Goal: Task Accomplishment & Management: Complete application form

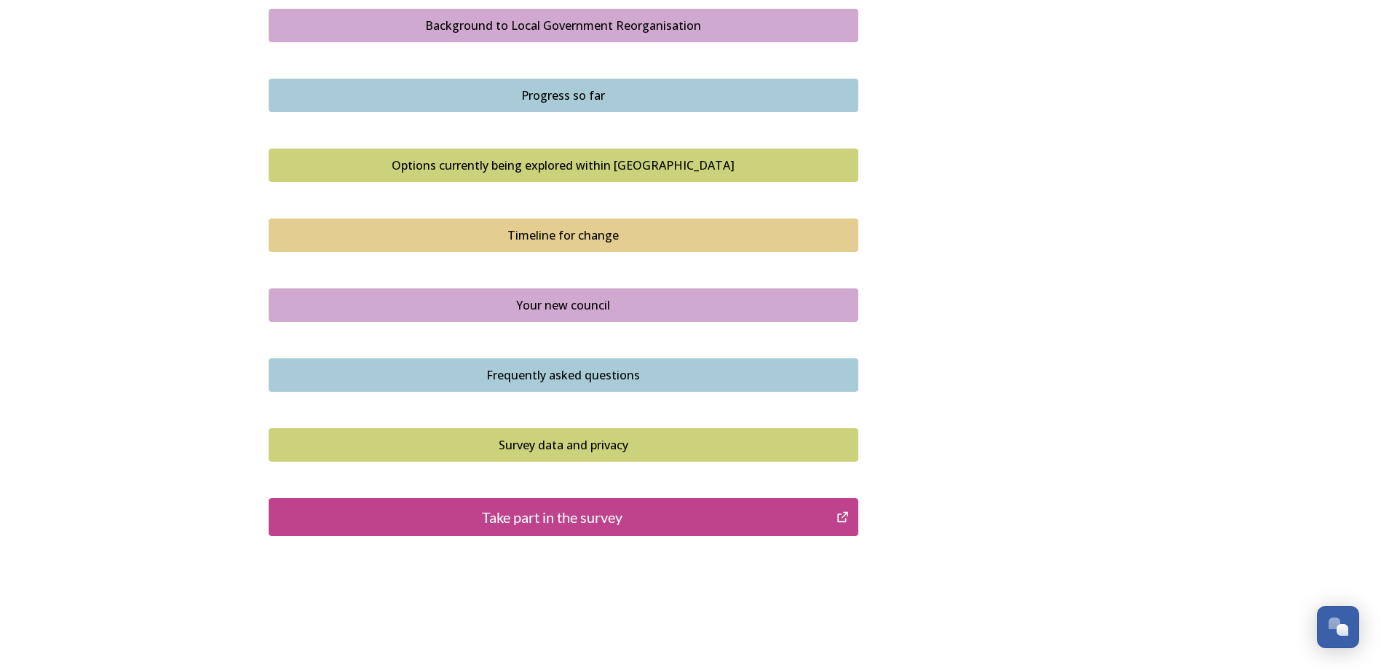
scroll to position [897, 0]
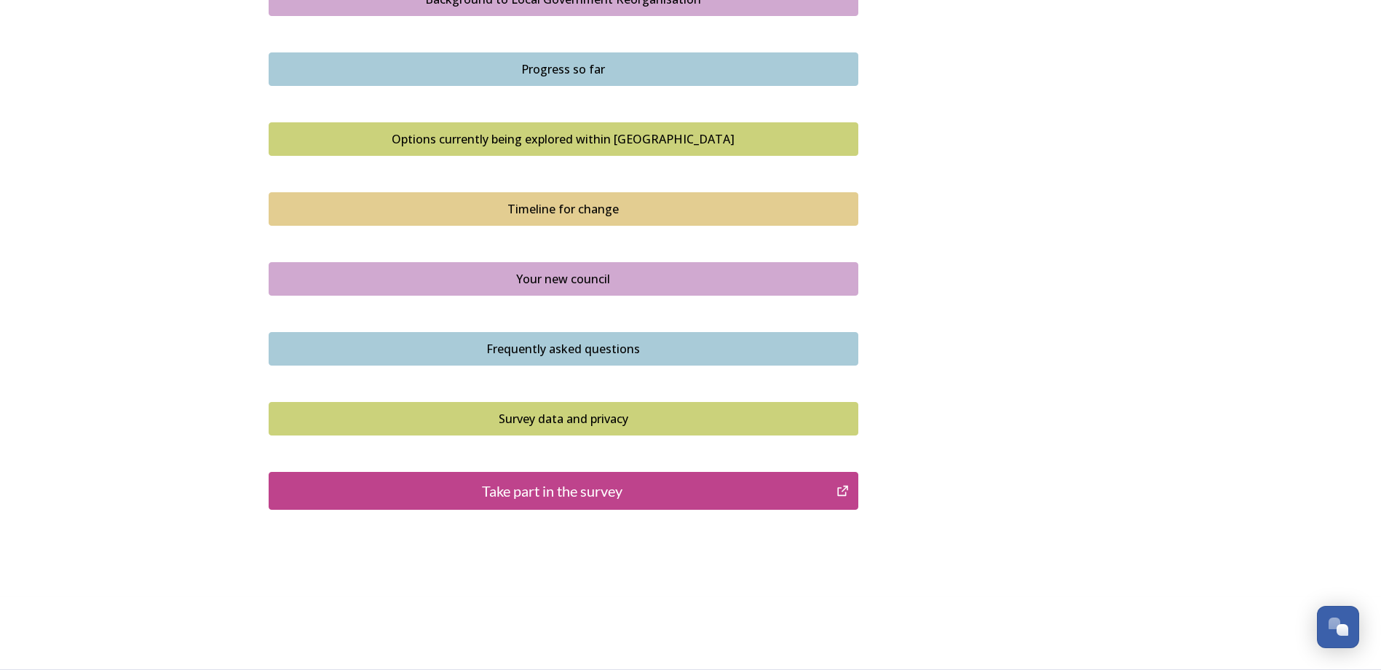
click at [687, 502] on button "Take part in the survey" at bounding box center [564, 491] width 590 height 38
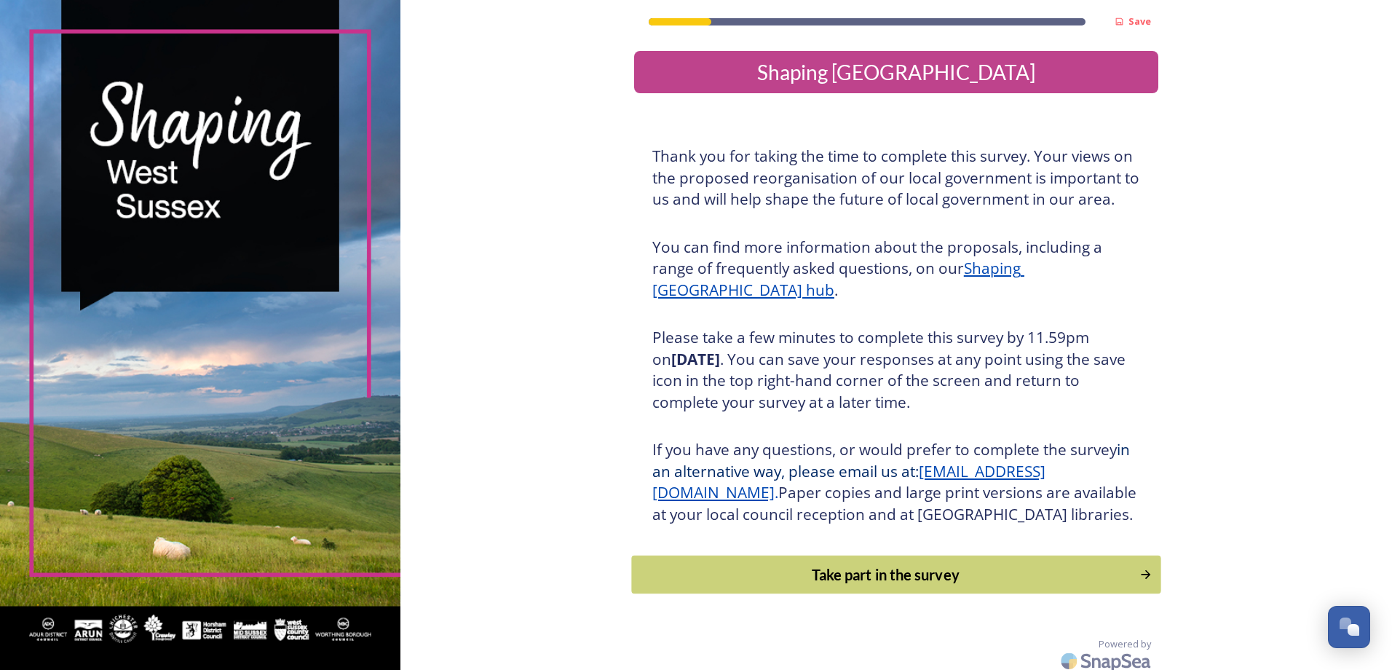
click at [972, 585] on div "Take part in the survey" at bounding box center [885, 574] width 492 height 22
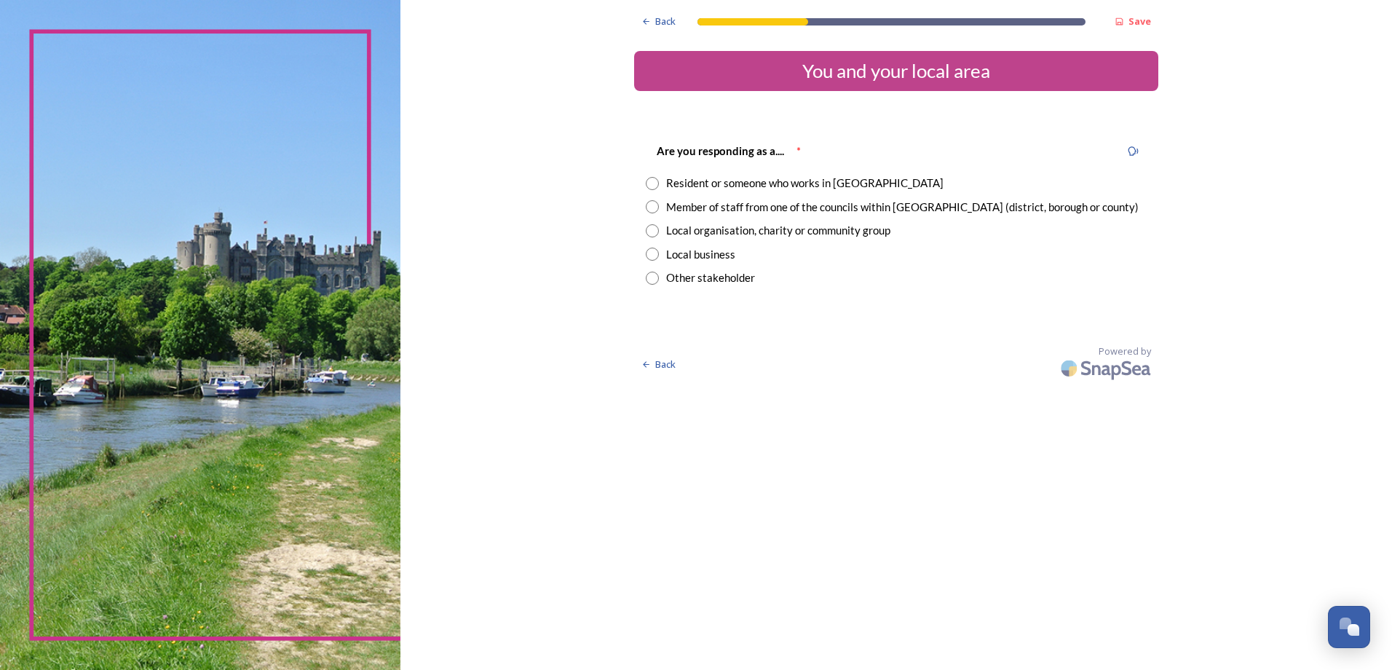
click at [855, 181] on div "Resident or someone who works in West Sussex" at bounding box center [804, 183] width 277 height 17
radio input "true"
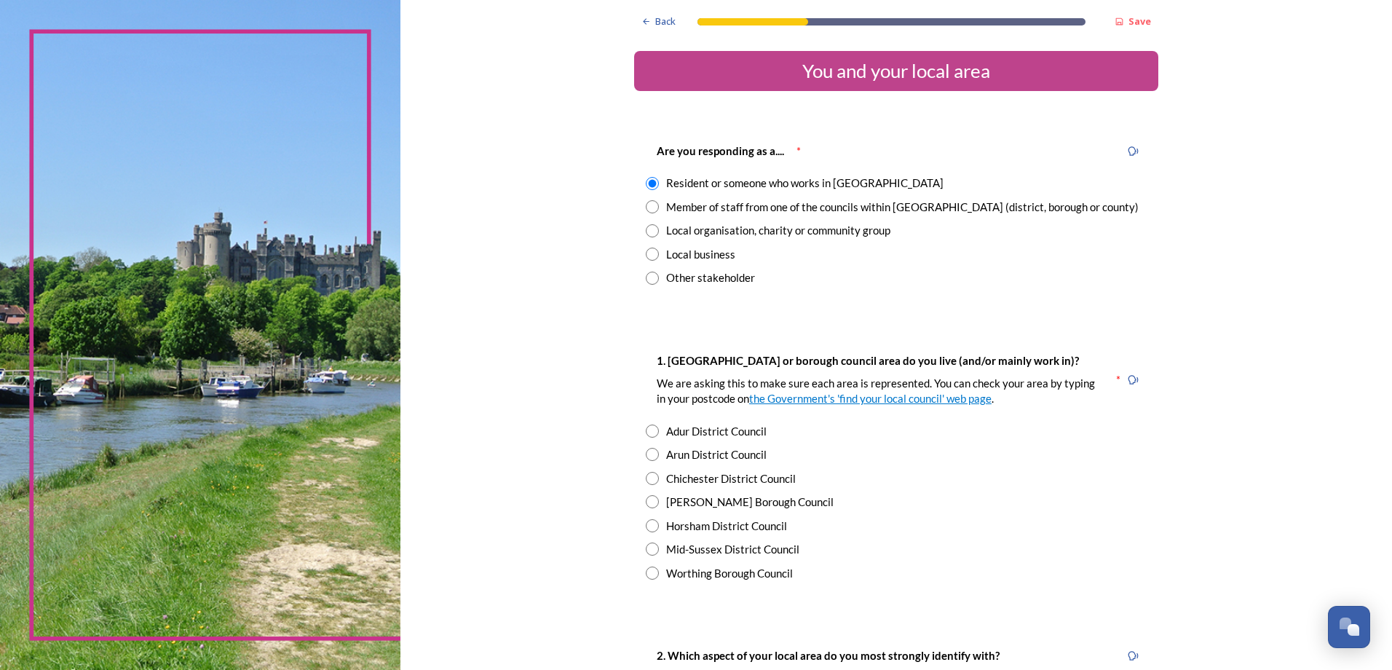
click at [735, 507] on div "[PERSON_NAME] Borough Council" at bounding box center [749, 502] width 167 height 17
radio input "true"
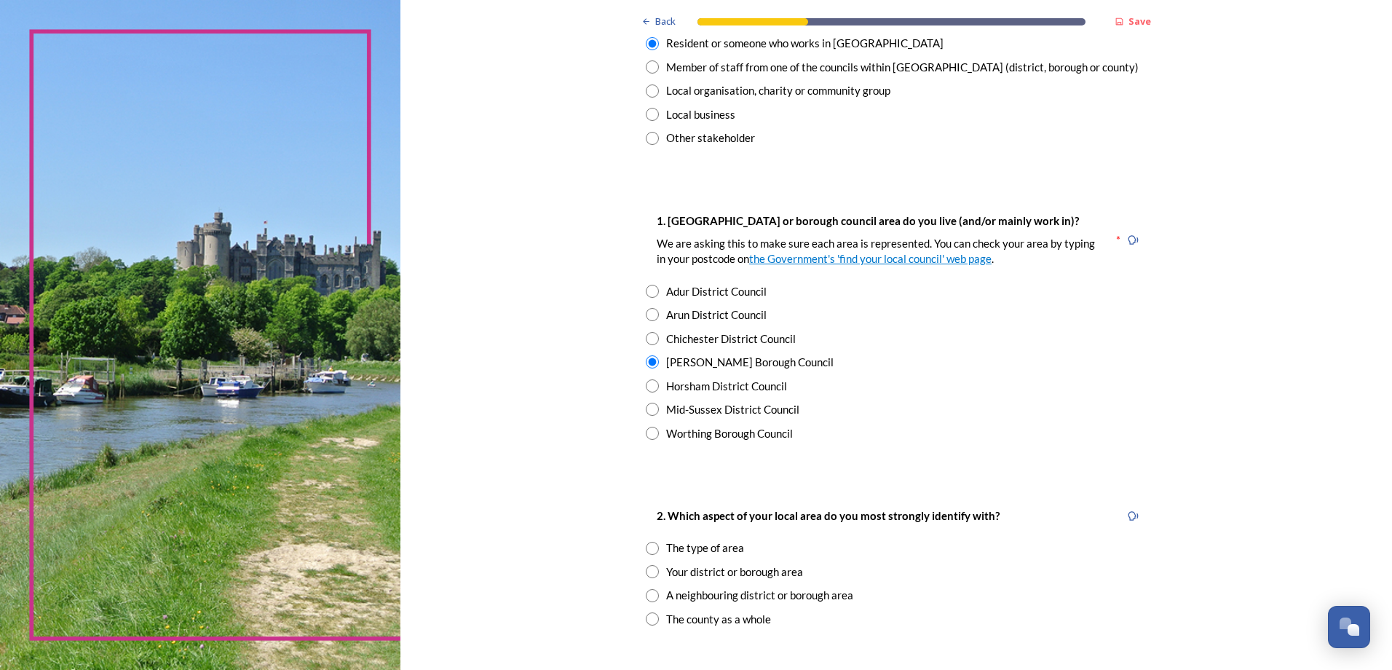
scroll to position [146, 0]
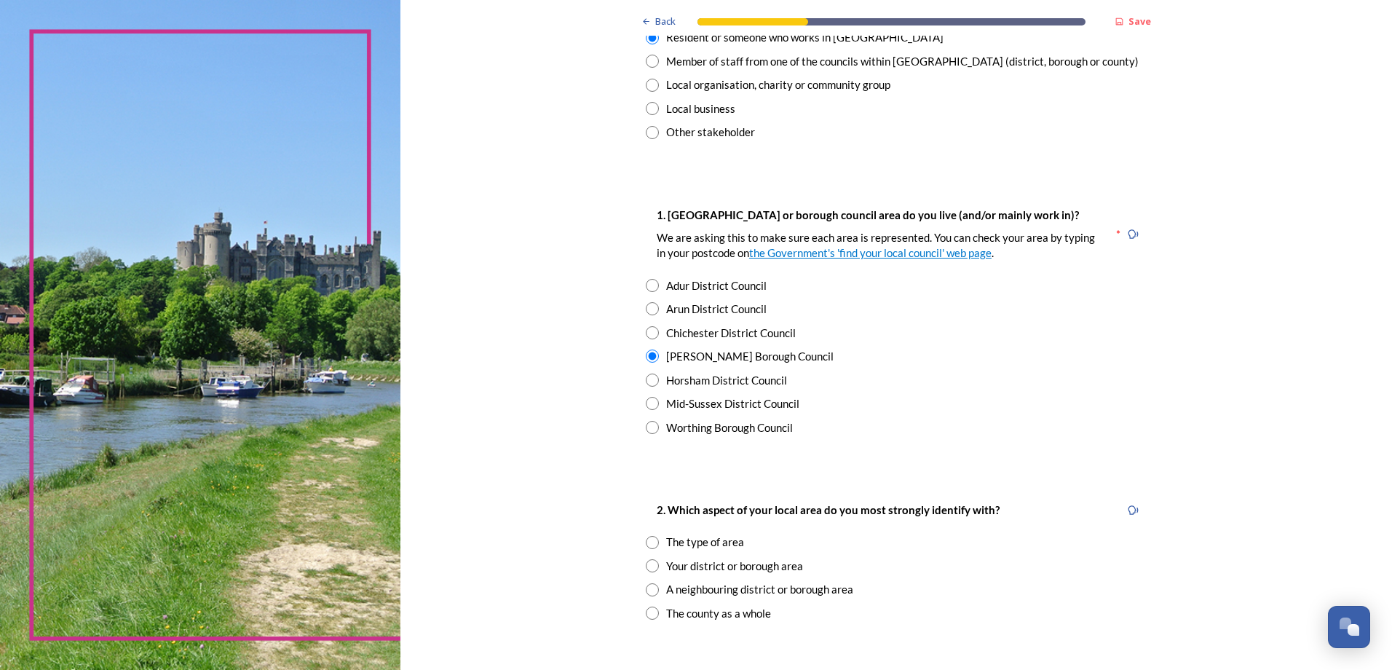
click at [836, 596] on div "A neighbouring district or borough area" at bounding box center [759, 589] width 187 height 17
radio input "true"
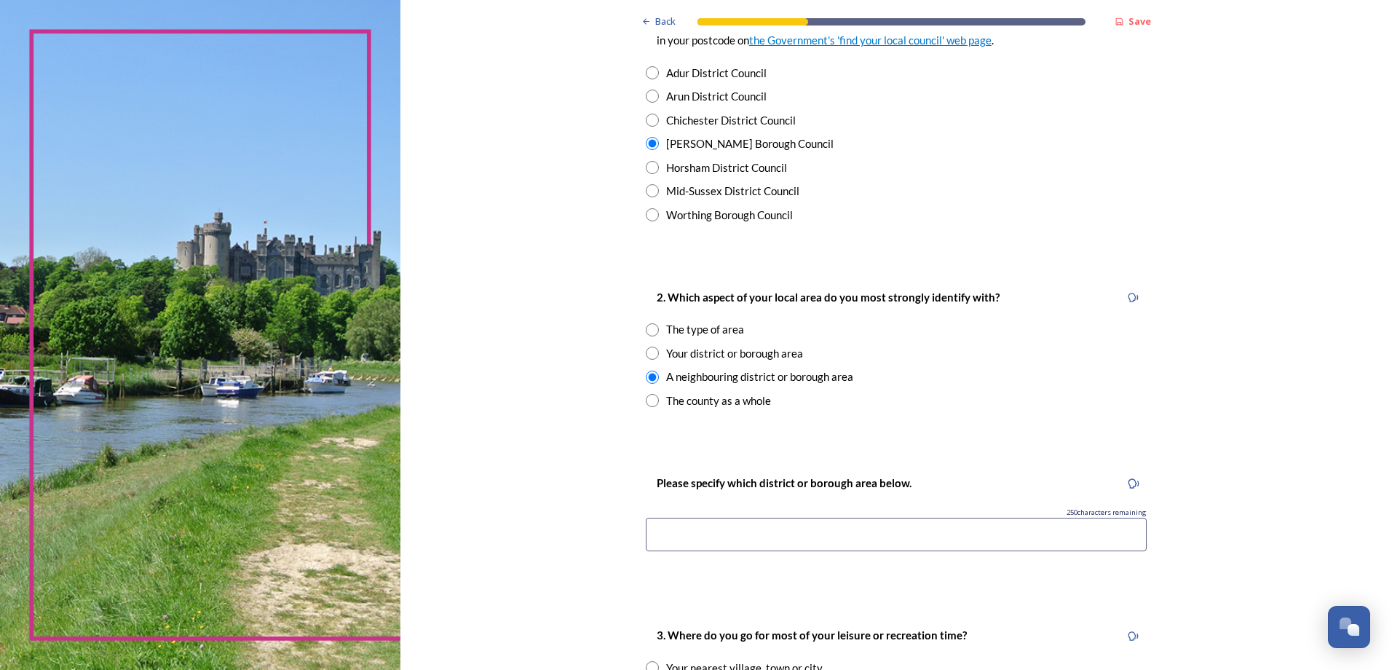
scroll to position [364, 0]
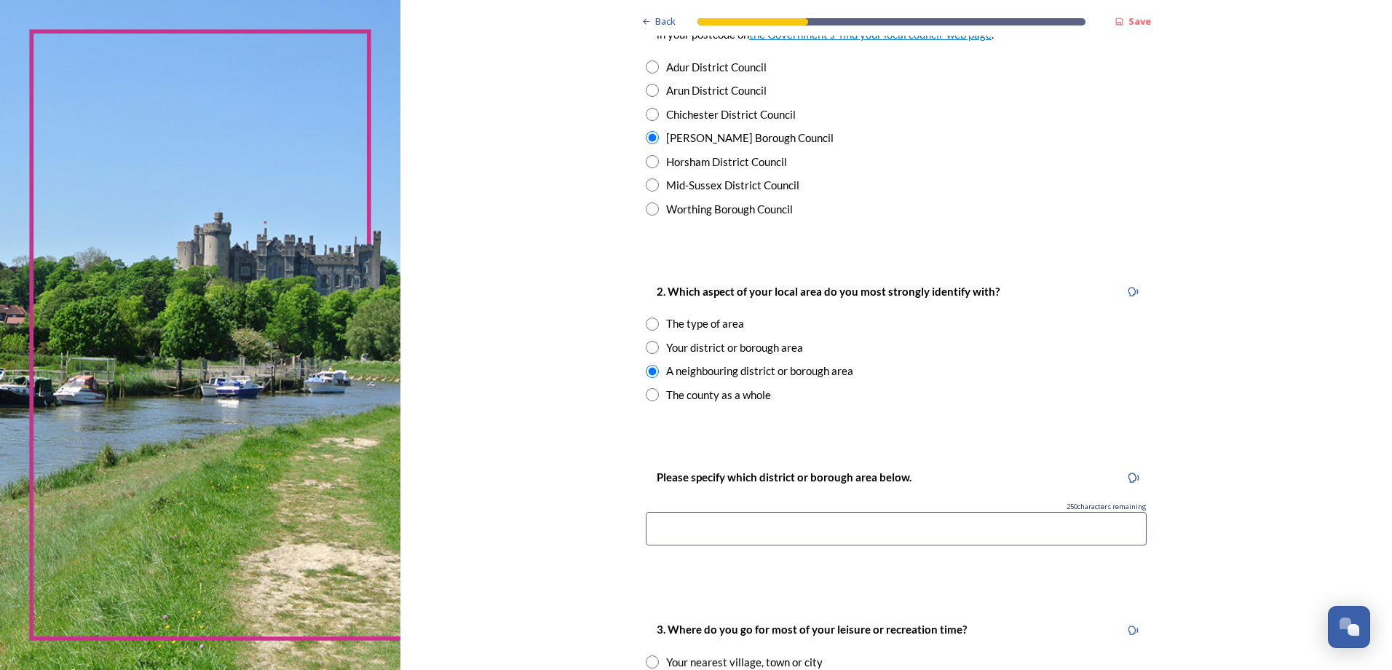
click at [881, 530] on input at bounding box center [896, 528] width 501 height 33
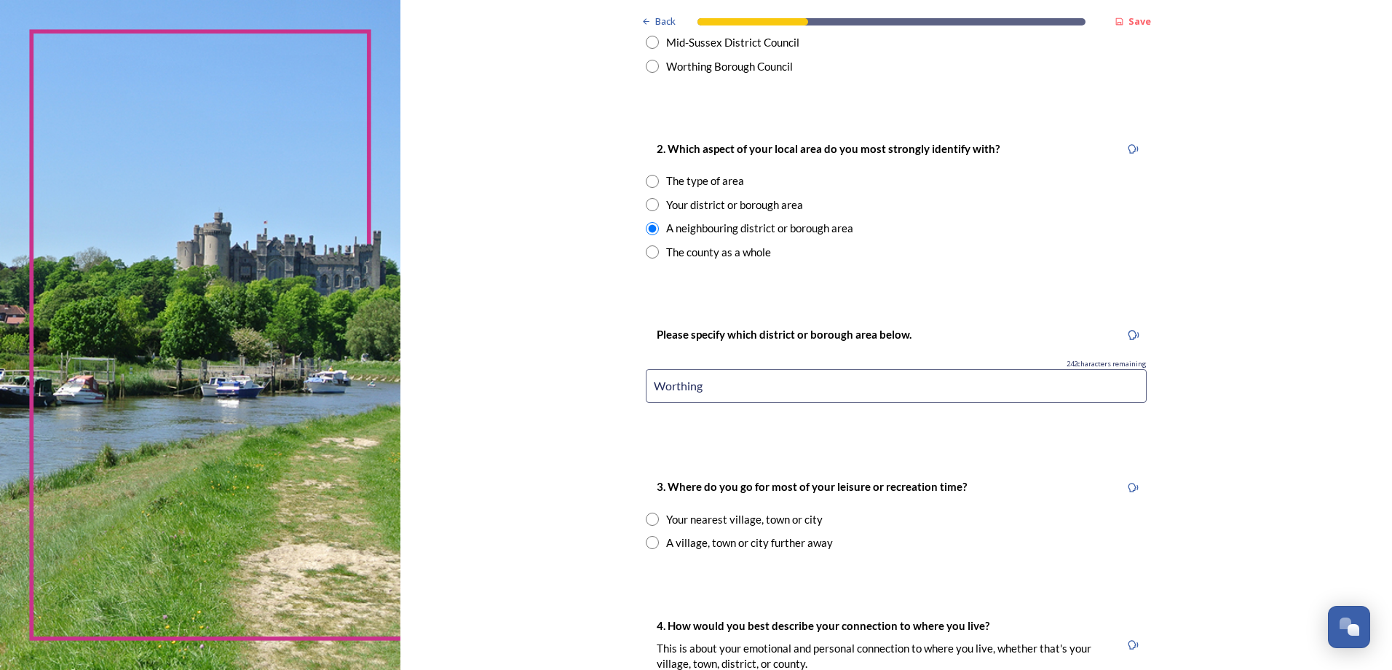
scroll to position [510, 0]
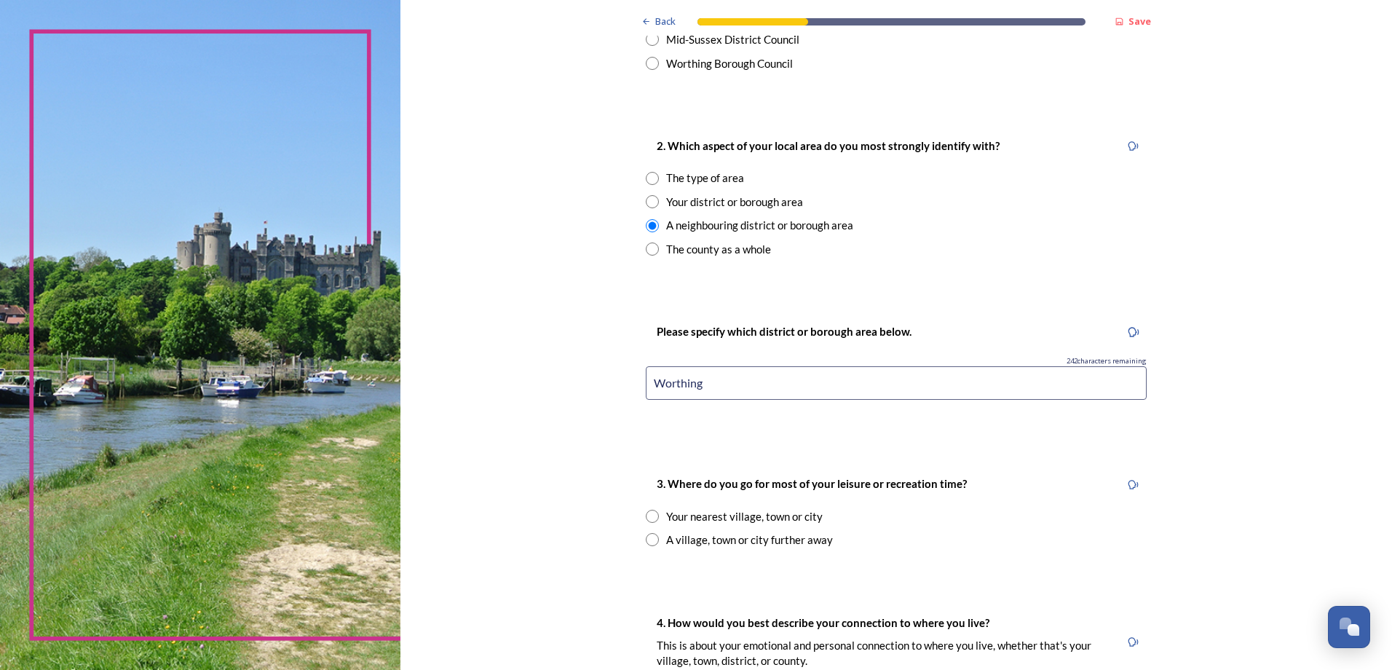
type input "Worthing"
click at [794, 540] on div "A village, town or city further away" at bounding box center [749, 539] width 167 height 17
radio input "true"
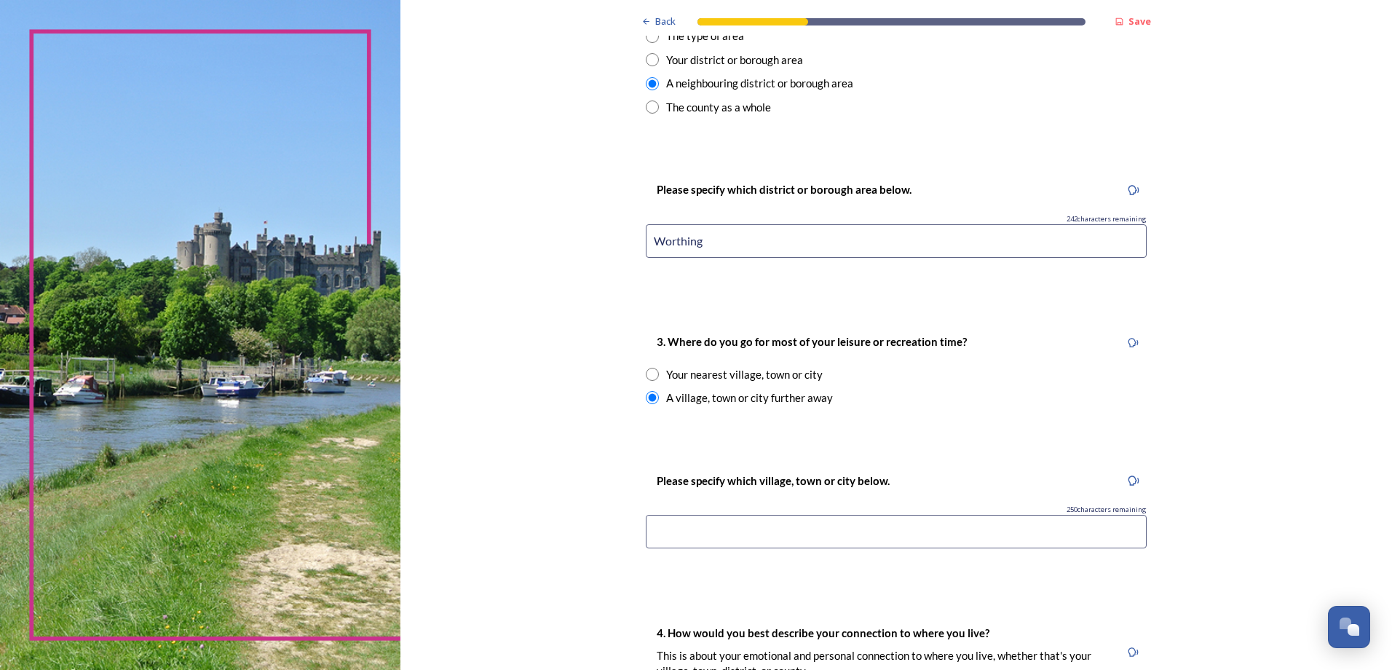
scroll to position [655, 0]
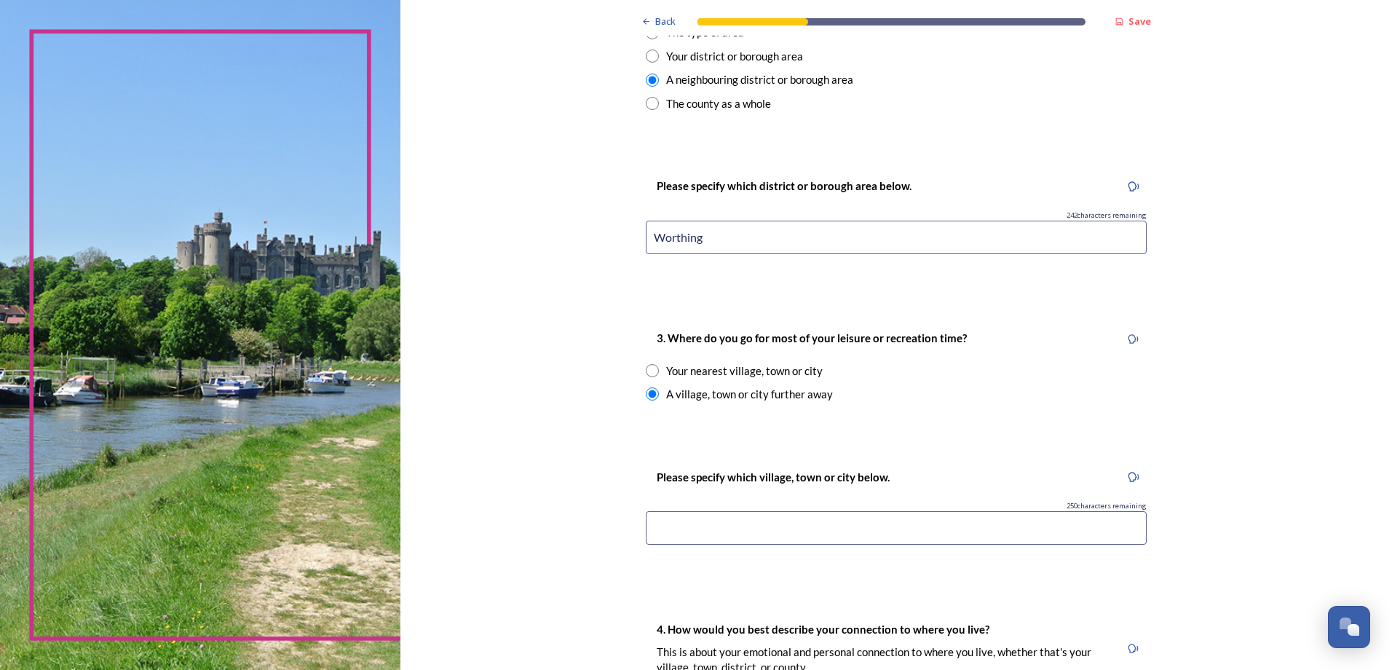
click at [870, 526] on input at bounding box center [896, 527] width 501 height 33
type input "Worthing"
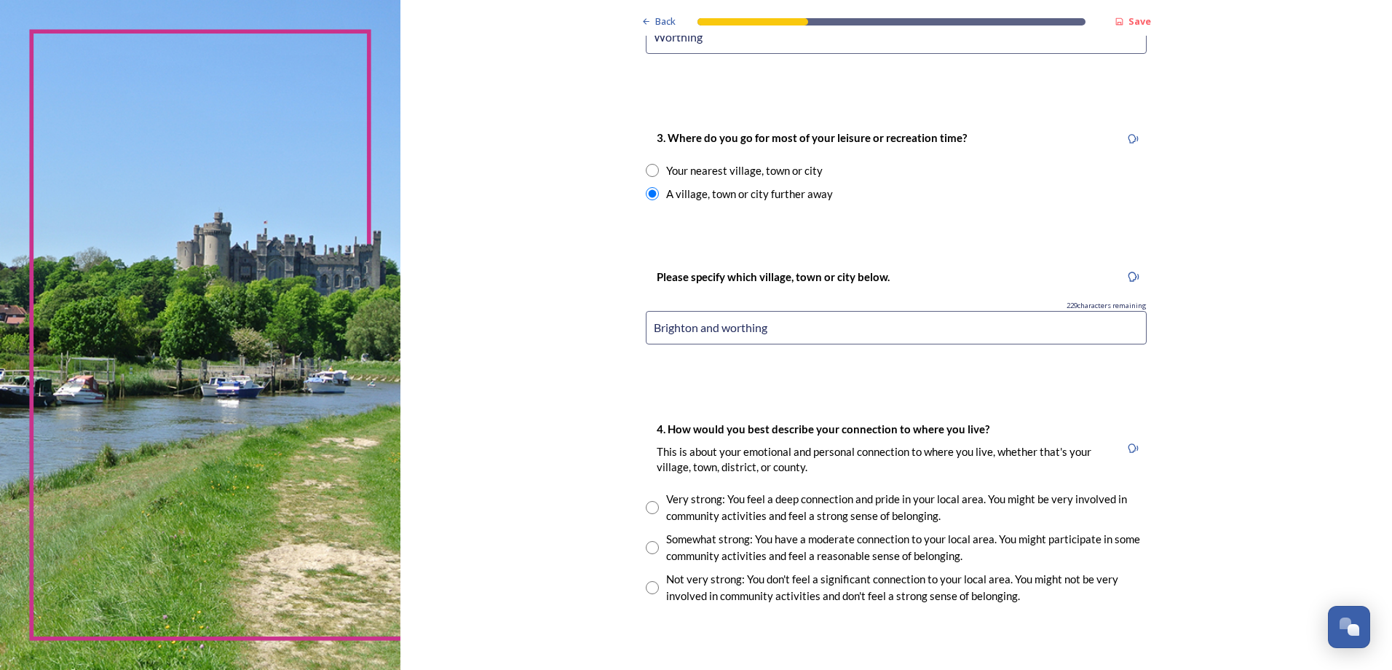
scroll to position [874, 0]
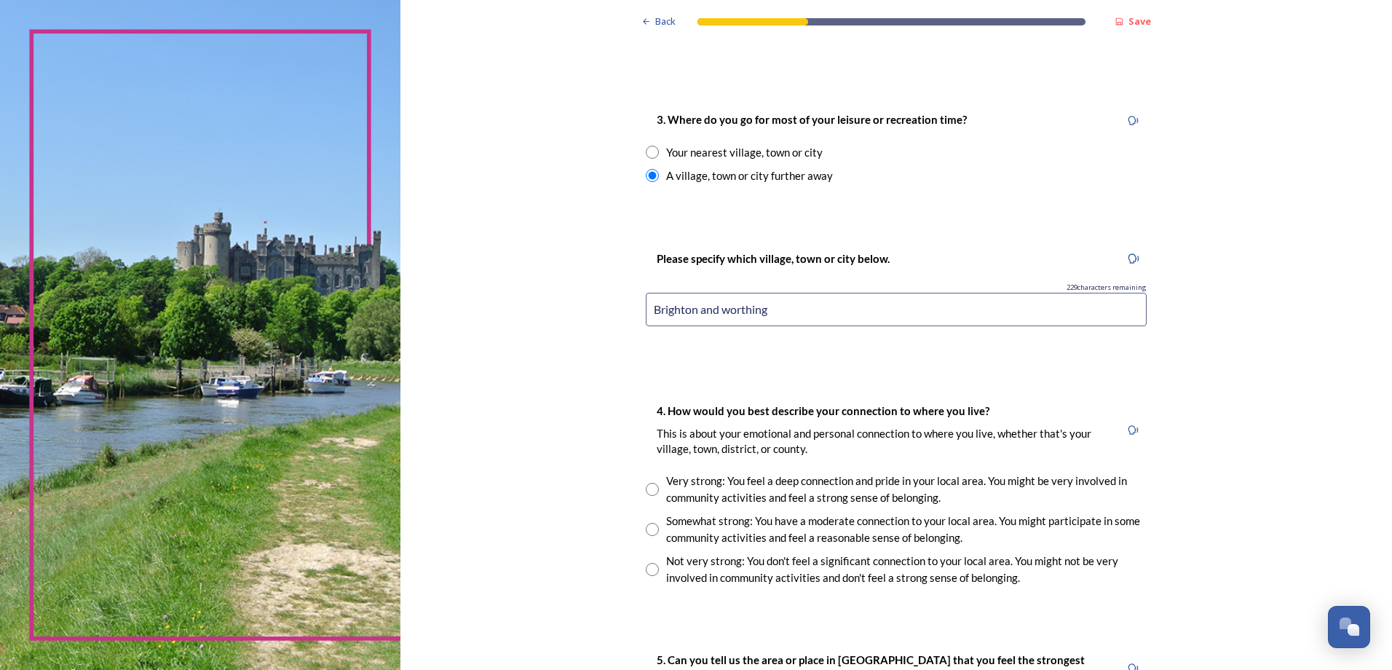
type input "Brighton and worthing"
click at [916, 526] on div "Somewhat strong: You have a moderate connection to your local area. You might p…" at bounding box center [906, 529] width 480 height 33
radio input "true"
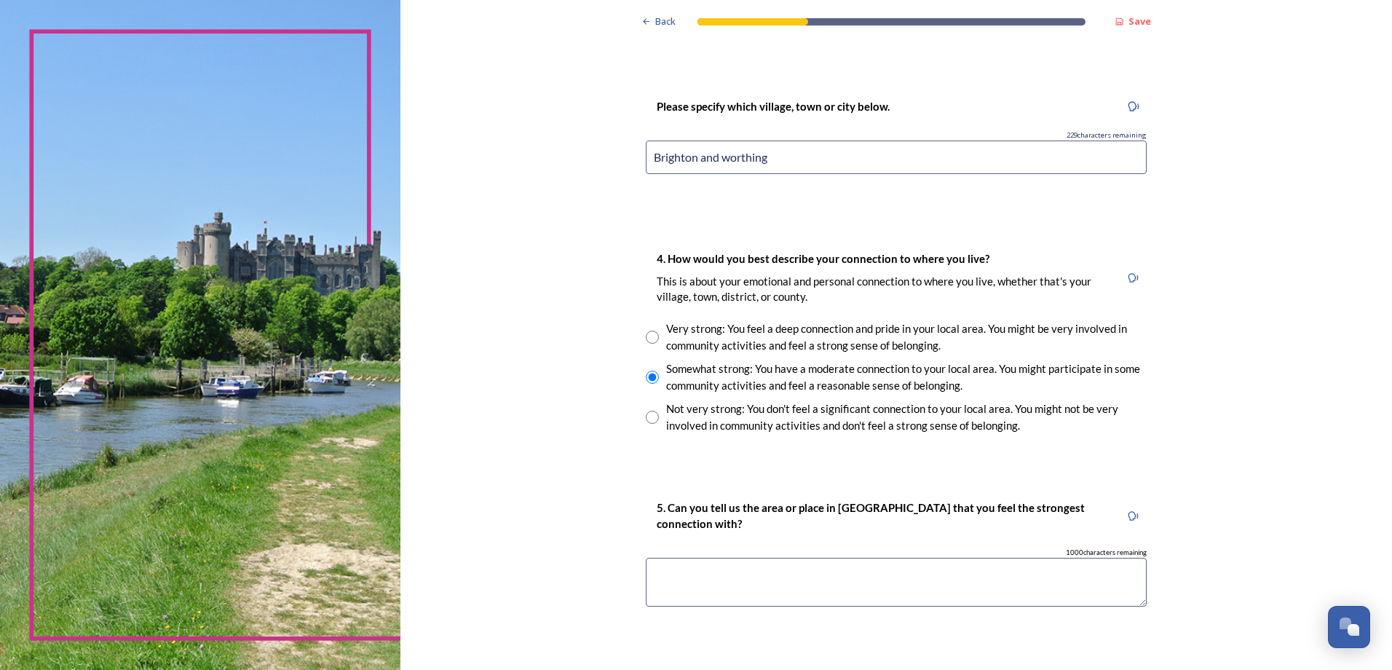
scroll to position [1092, 0]
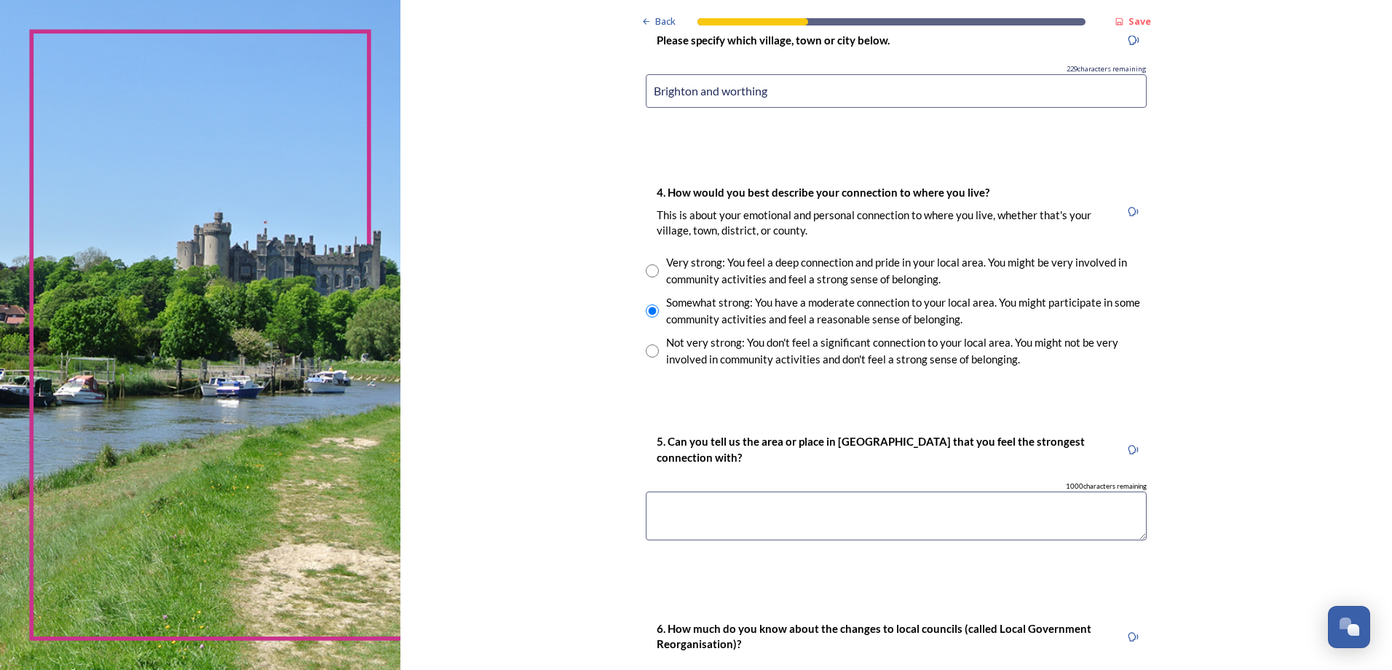
click at [926, 521] on textarea at bounding box center [896, 515] width 501 height 49
type textarea "Brighton"
type textarea "worthing"
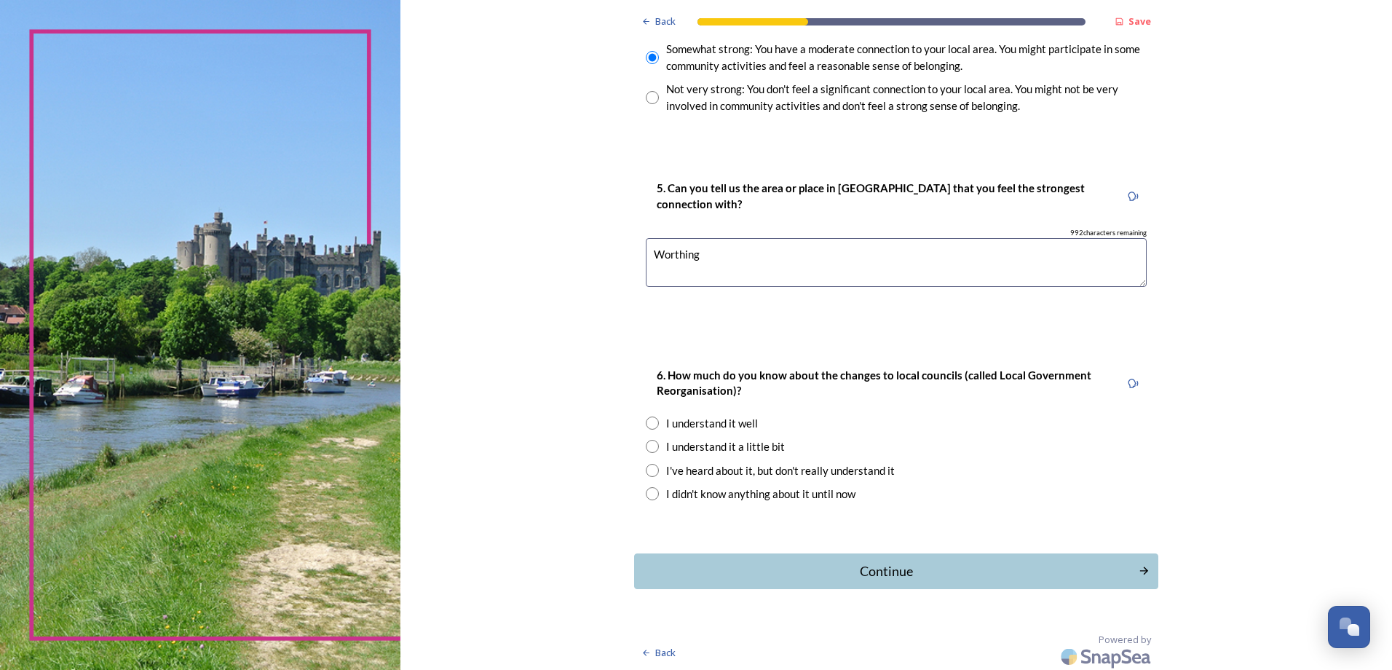
scroll to position [1349, 0]
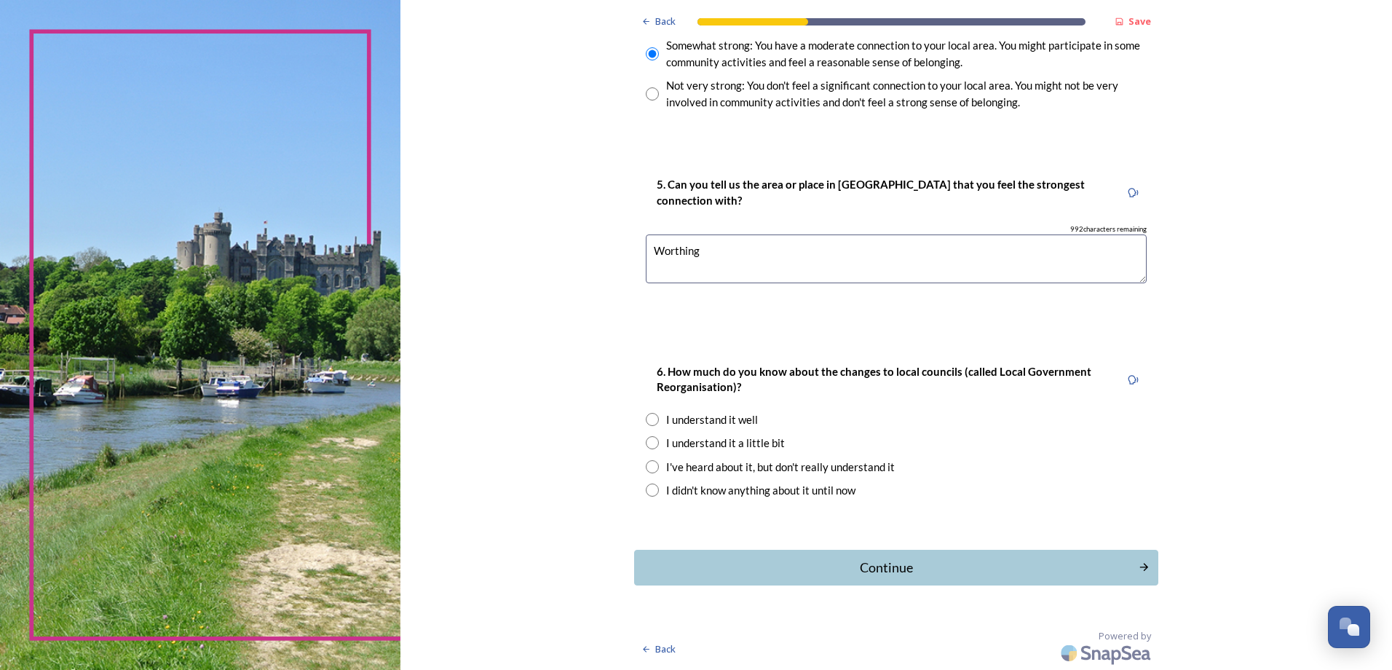
type textarea "Worthing"
click at [815, 470] on div "I've heard about it, but don't really understand it" at bounding box center [780, 467] width 229 height 17
radio input "true"
click at [751, 444] on div "I understand it a little bit" at bounding box center [725, 443] width 119 height 17
radio input "true"
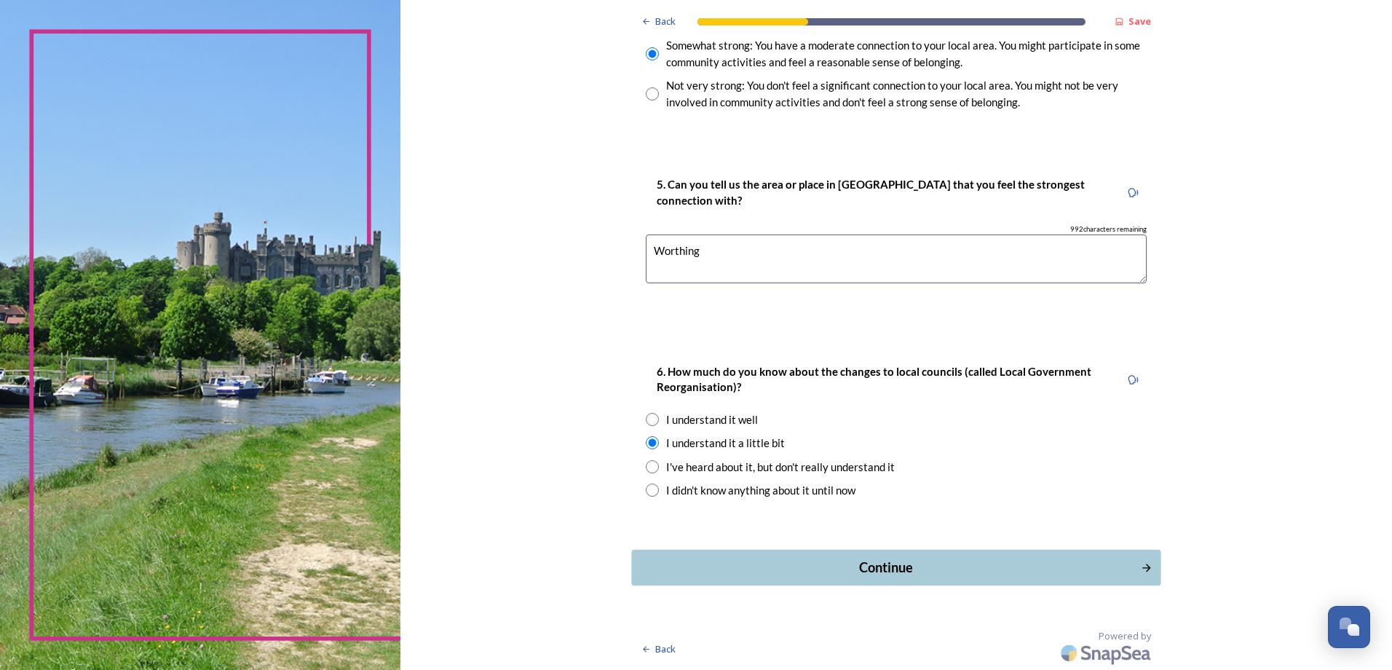
click at [921, 564] on div "Continue" at bounding box center [885, 568] width 493 height 20
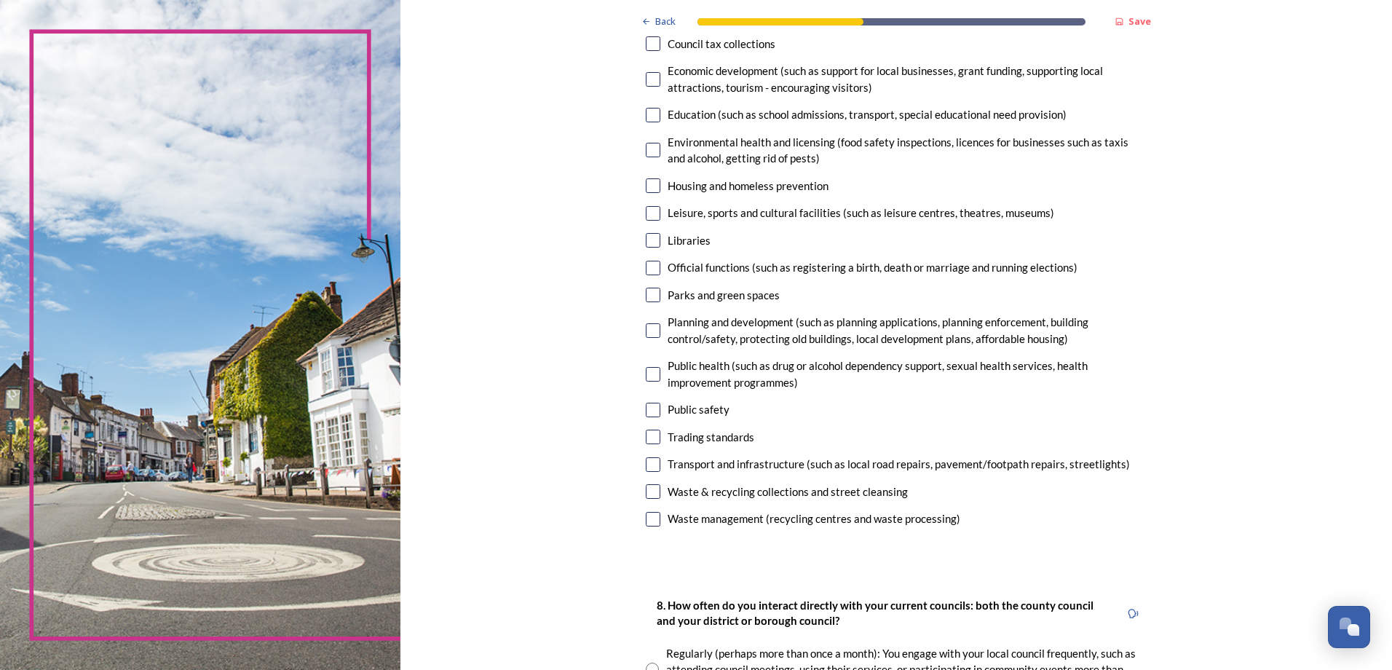
scroll to position [291, 0]
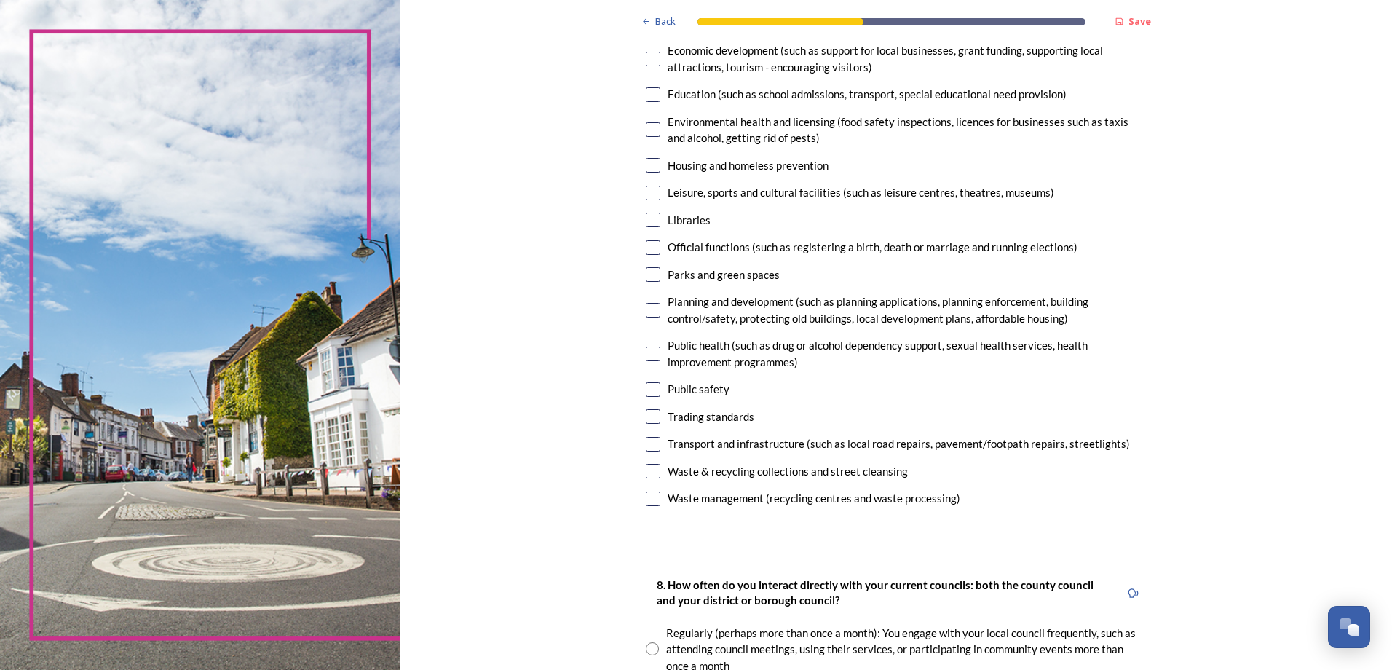
click at [736, 277] on div "Parks and green spaces" at bounding box center [724, 274] width 112 height 17
checkbox input "true"
click at [745, 171] on div "Housing and homeless prevention" at bounding box center [748, 165] width 161 height 17
checkbox input "true"
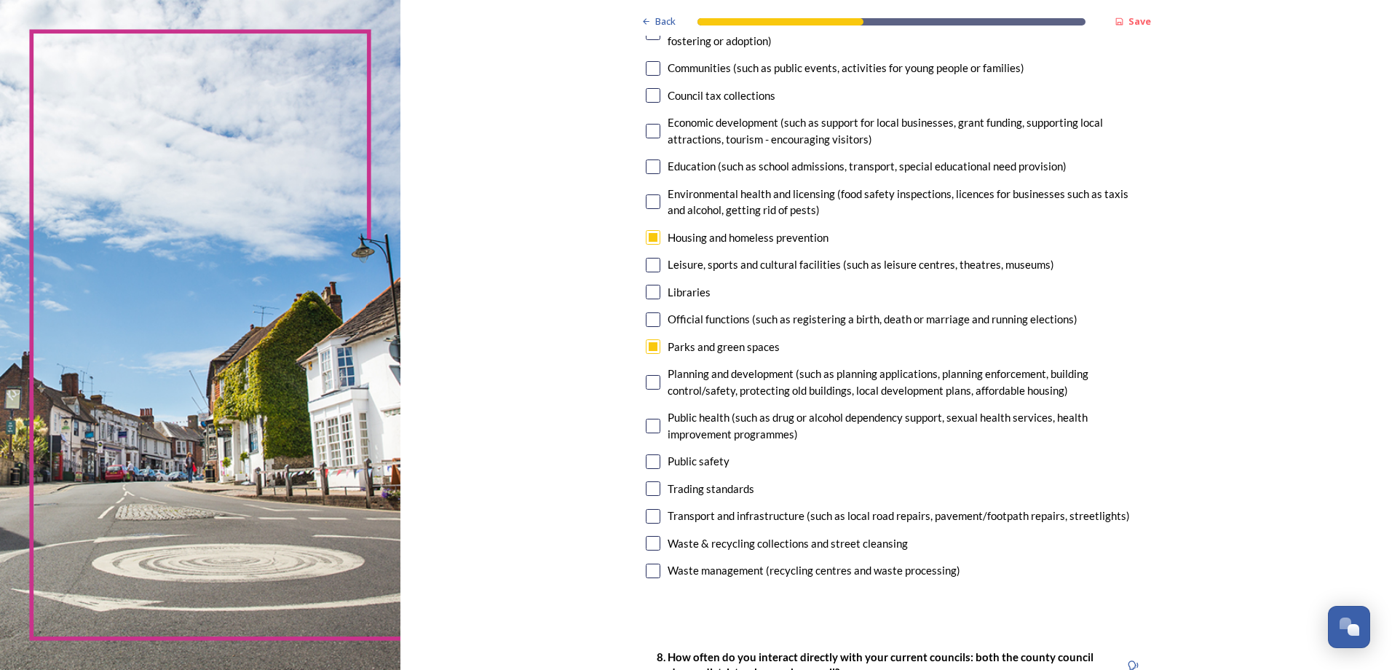
scroll to position [218, 0]
click at [775, 129] on div "Economic development (such as support for local businesses, grant funding, supp…" at bounding box center [907, 131] width 479 height 33
checkbox input "true"
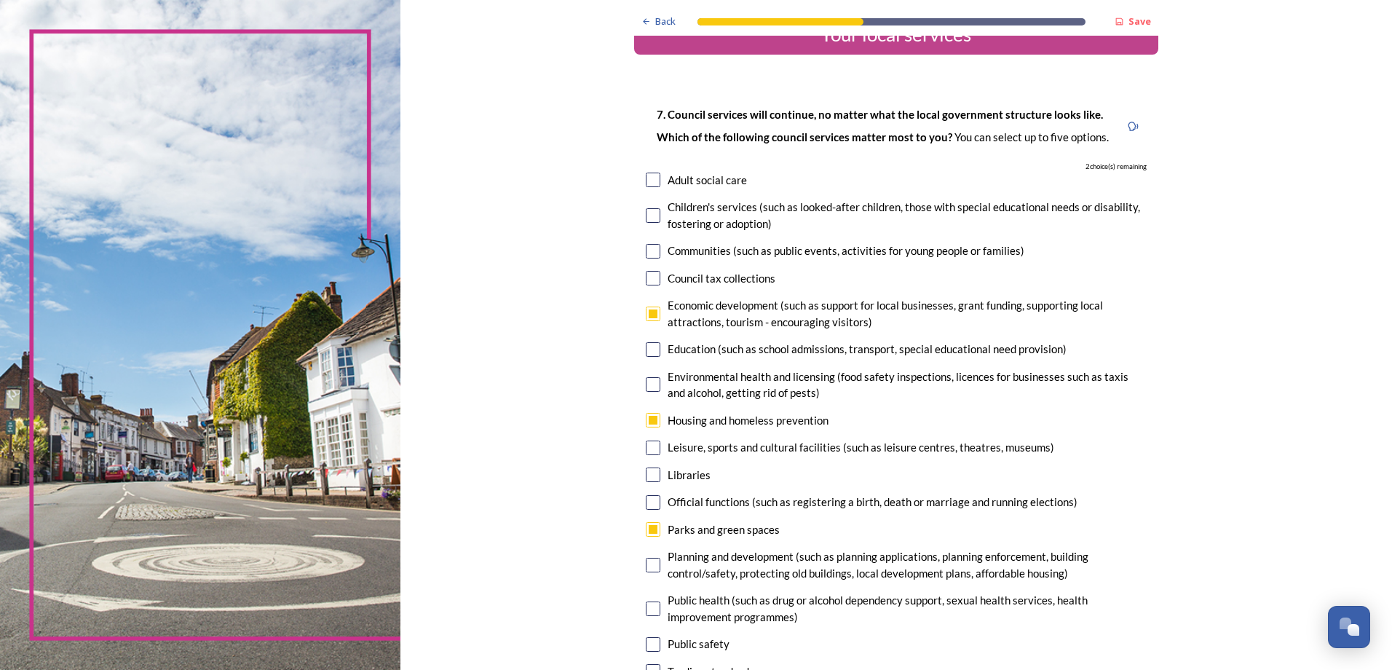
scroll to position [0, 0]
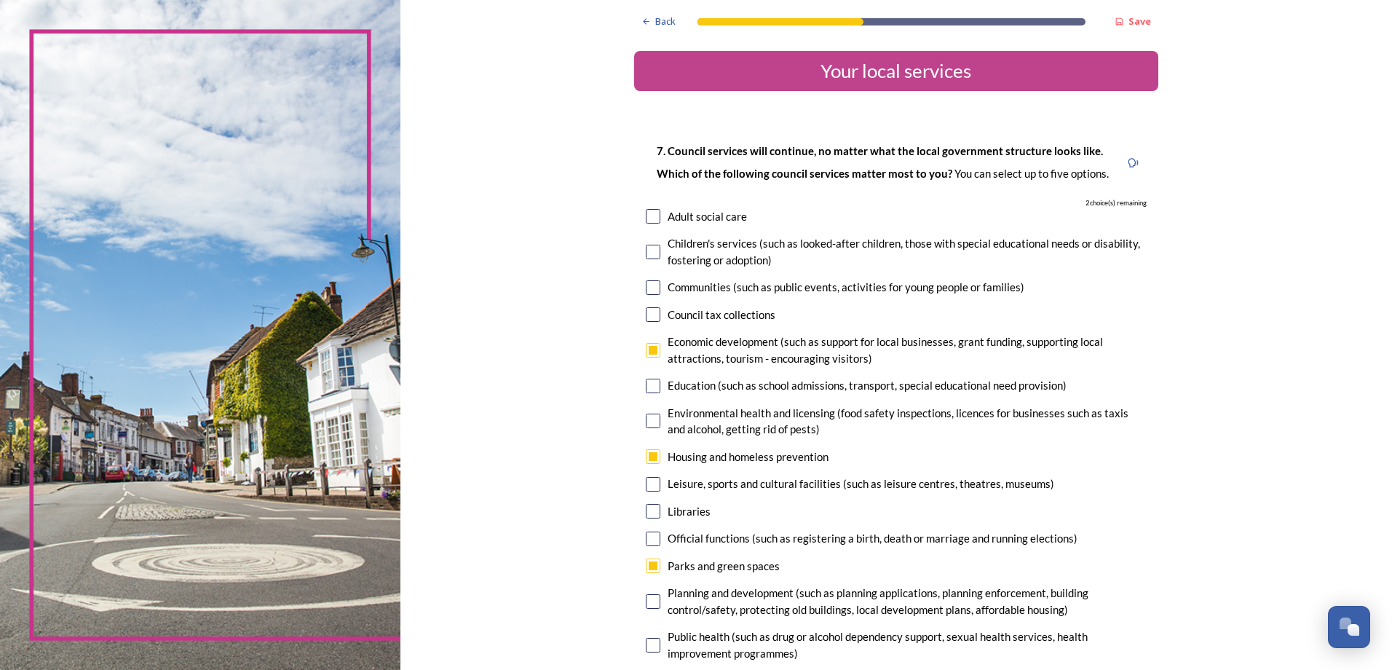
click at [715, 215] on div "Adult social care" at bounding box center [707, 216] width 79 height 17
checkbox input "true"
click at [737, 290] on div "Communities (such as public events, activities for young people or families)" at bounding box center [846, 287] width 357 height 17
checkbox input "true"
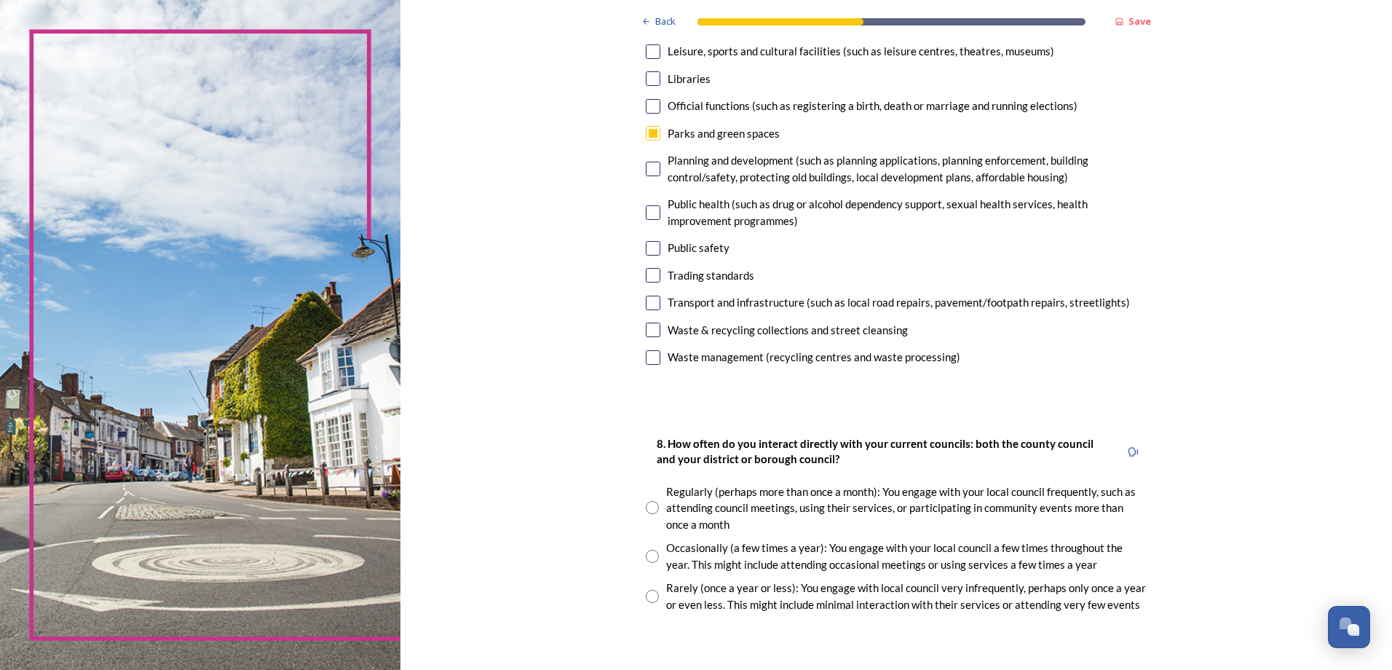
scroll to position [655, 0]
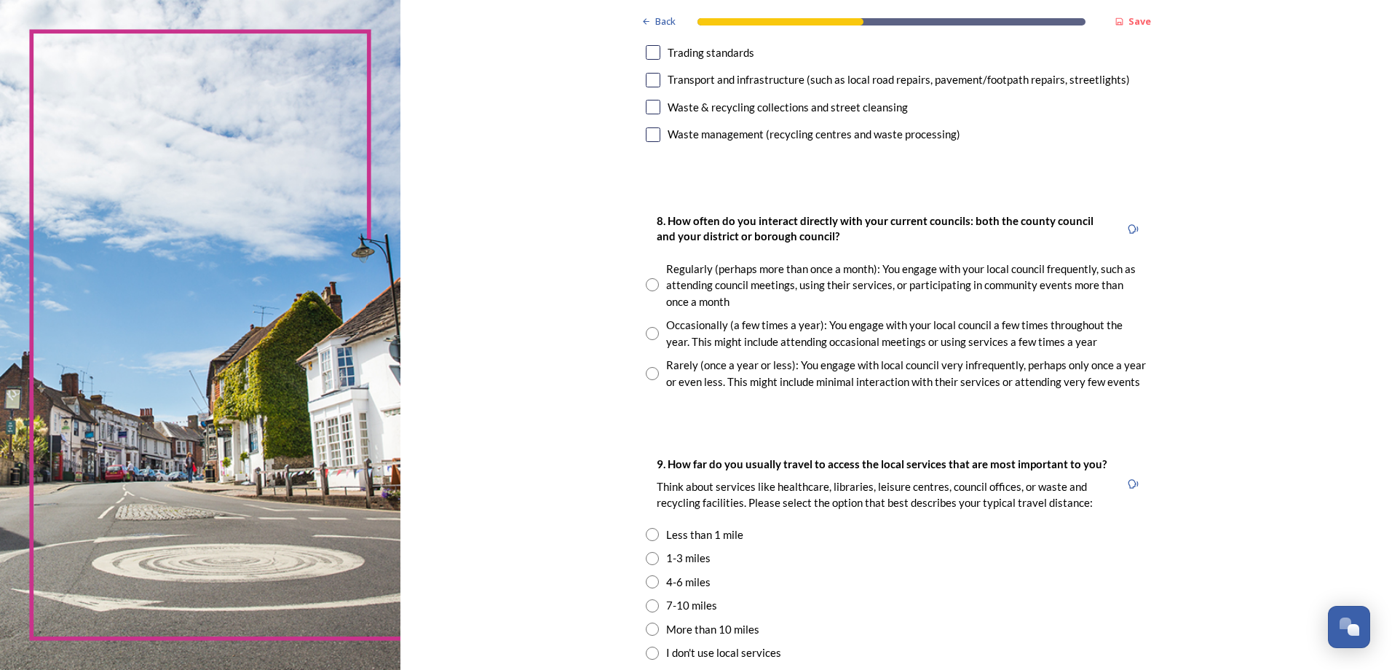
click at [958, 330] on div "Occasionally (a few times a year): You engage with your local council a few tim…" at bounding box center [906, 333] width 480 height 33
radio input "true"
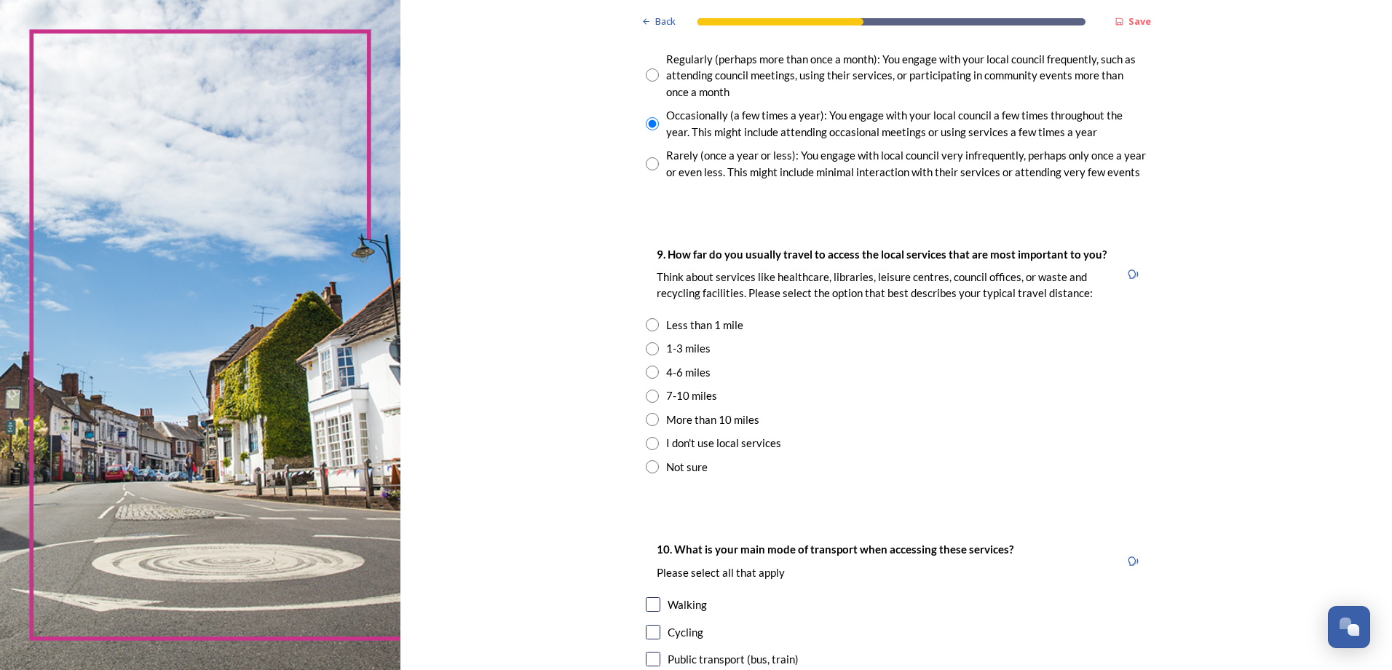
scroll to position [874, 0]
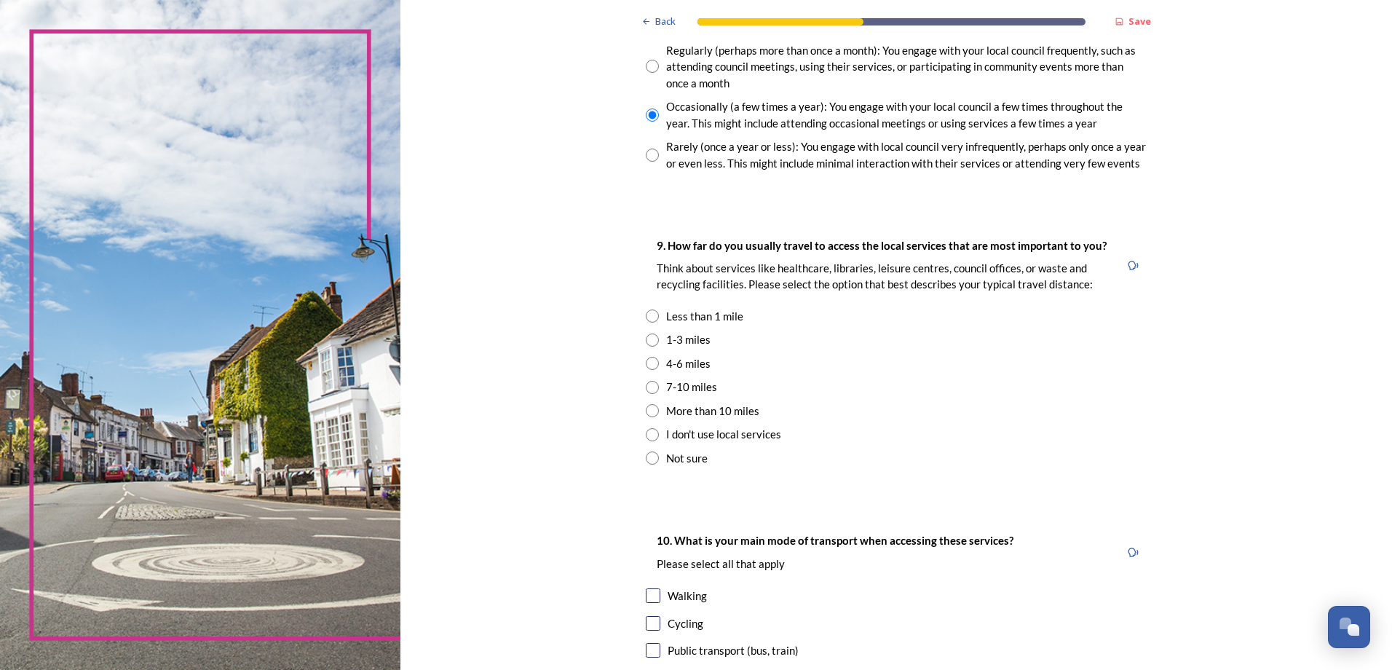
click at [694, 364] on div "4-6 miles" at bounding box center [688, 363] width 44 height 17
radio input "true"
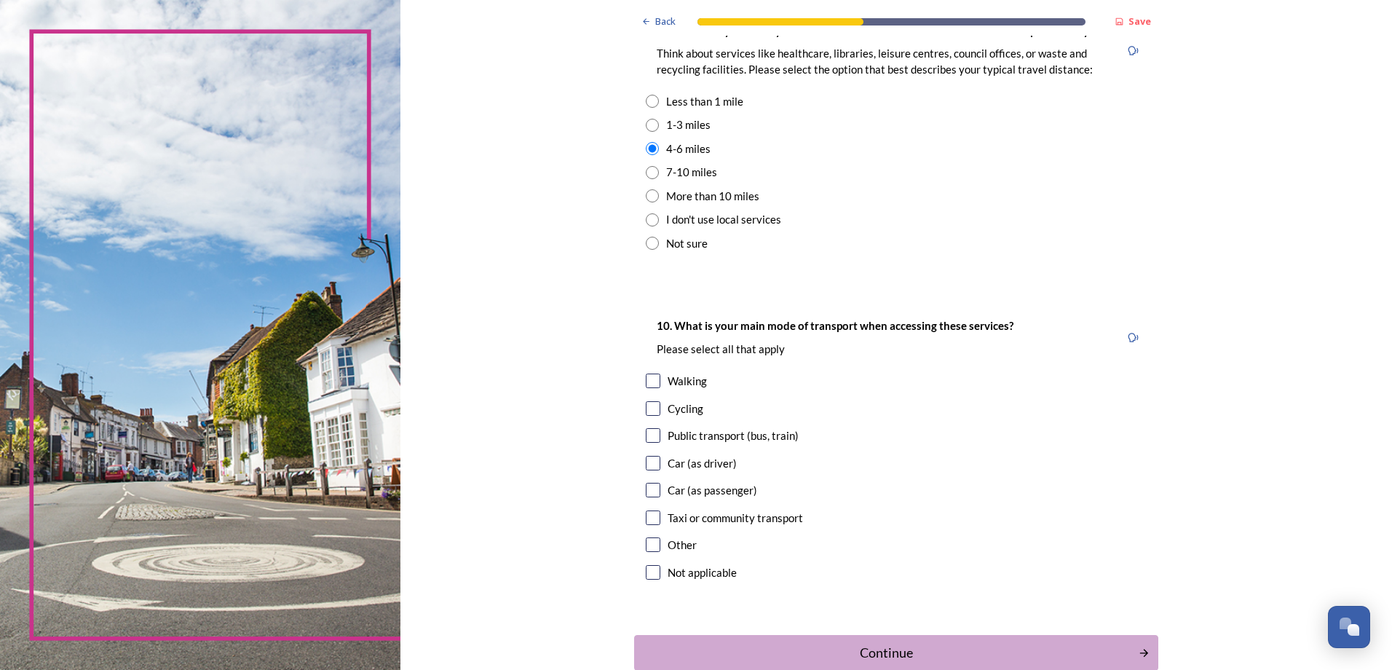
scroll to position [1092, 0]
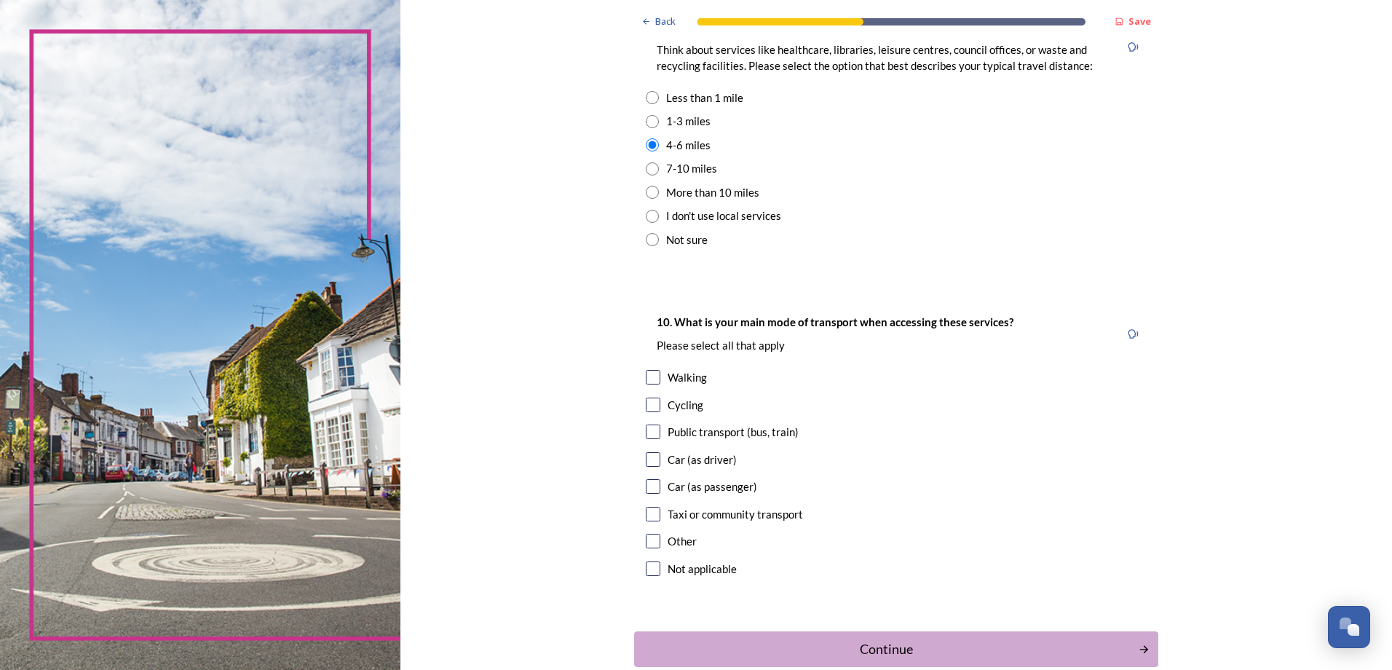
click at [705, 462] on div "Car (as driver)" at bounding box center [702, 459] width 69 height 17
checkbox input "true"
click at [674, 368] on div "10. What is your main mode of transport when accessing these services? Please s…" at bounding box center [896, 446] width 524 height 296
click at [673, 379] on div "Walking" at bounding box center [687, 377] width 39 height 17
checkbox input "true"
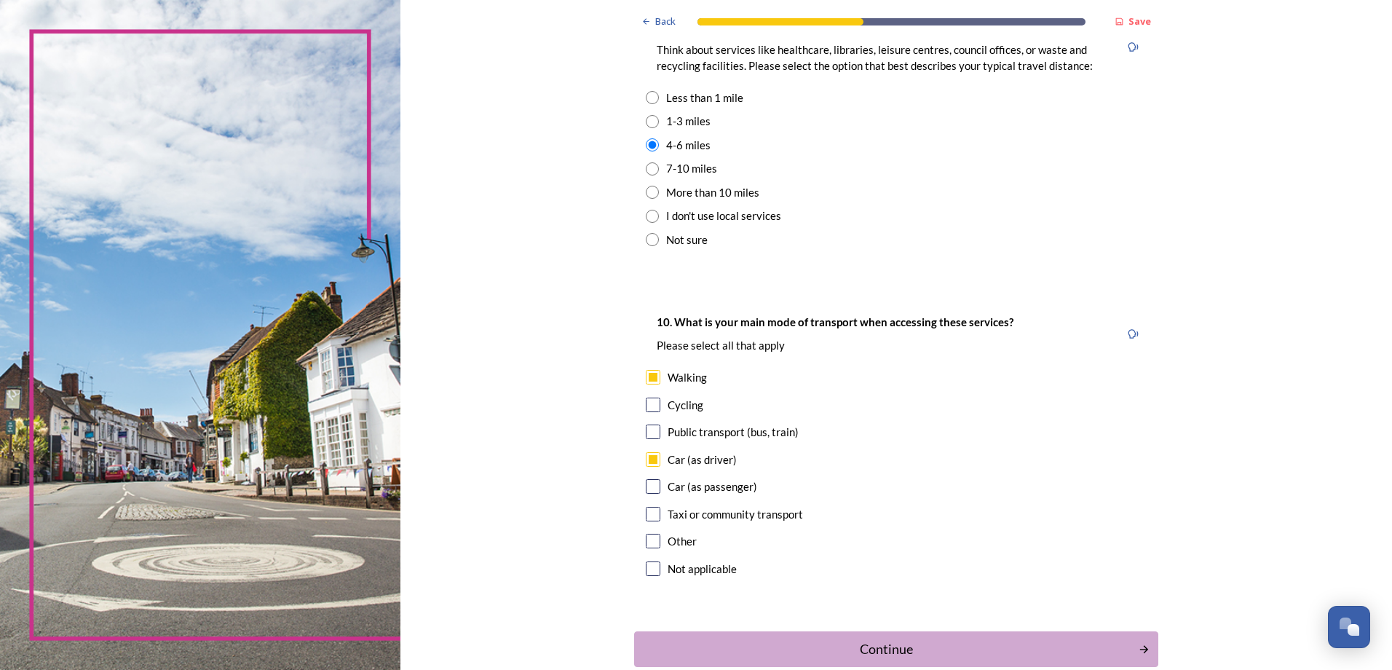
click at [733, 433] on div "Public transport (bus, train)" at bounding box center [733, 432] width 131 height 17
checkbox input "true"
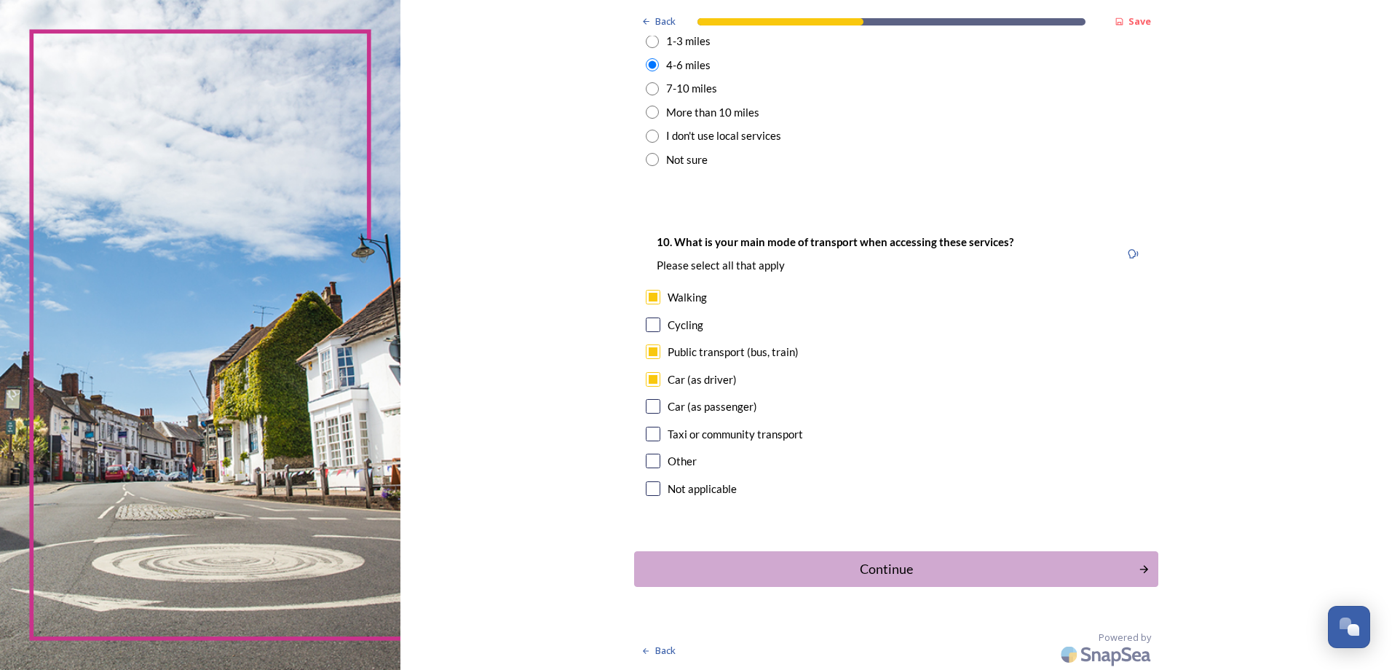
scroll to position [1174, 0]
click at [853, 558] on div "Continue" at bounding box center [885, 568] width 493 height 20
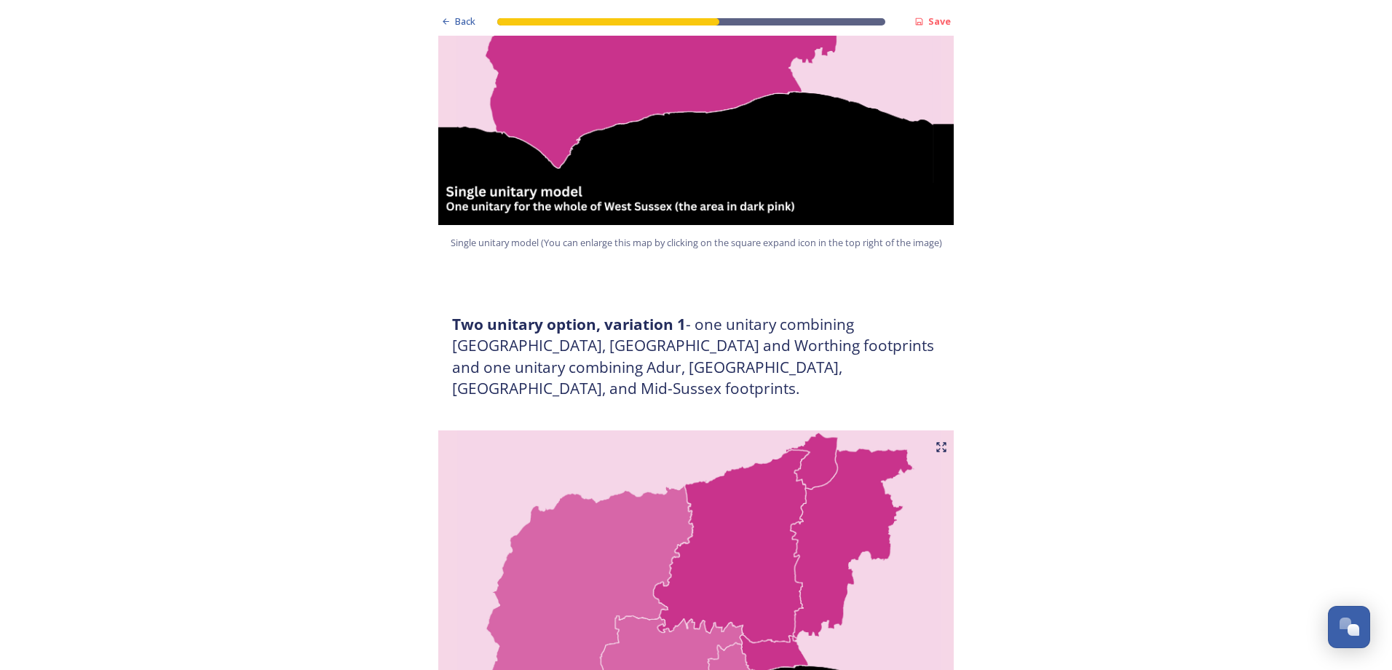
scroll to position [582, 0]
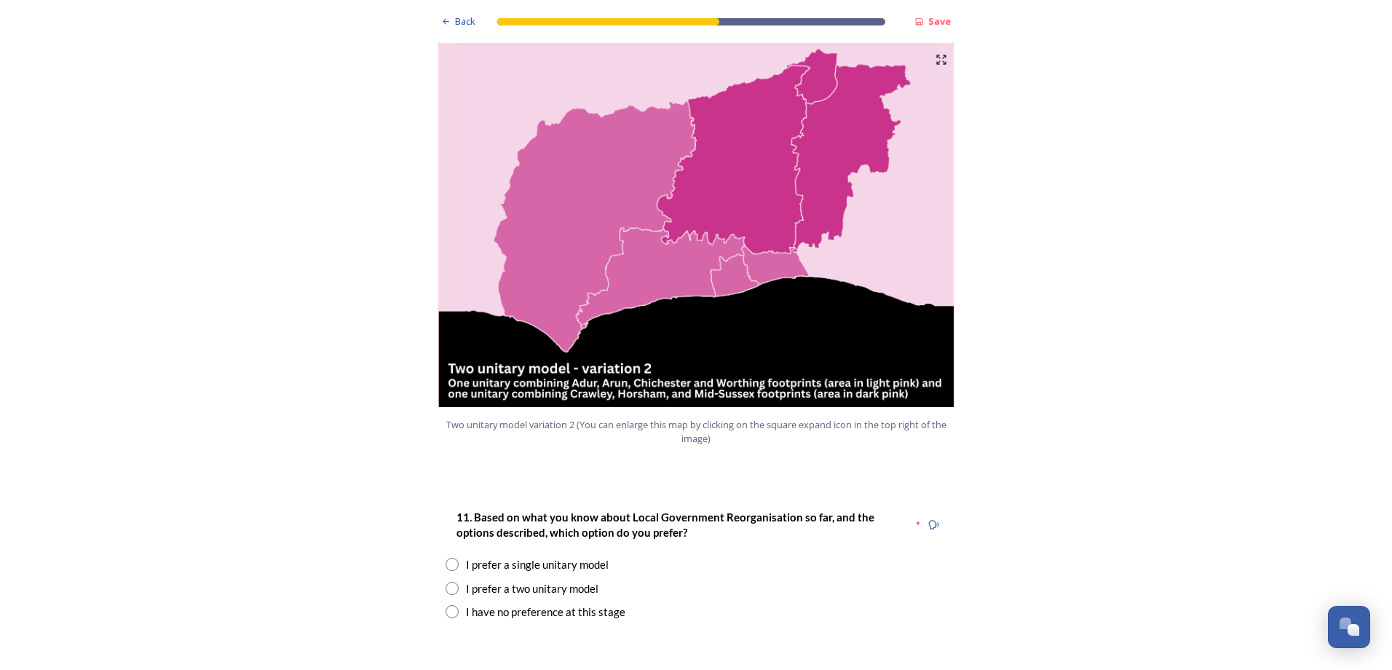
scroll to position [1674, 0]
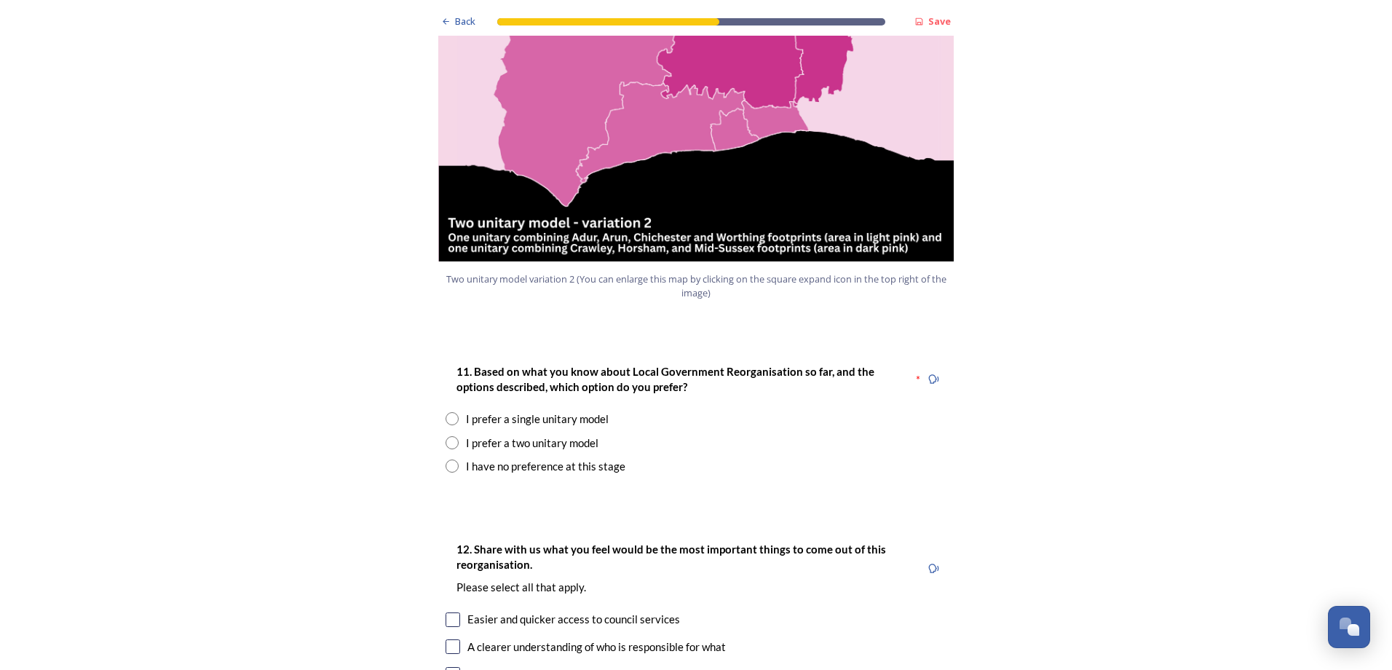
click at [537, 435] on div "I prefer a two unitary model" at bounding box center [532, 443] width 132 height 17
radio input "true"
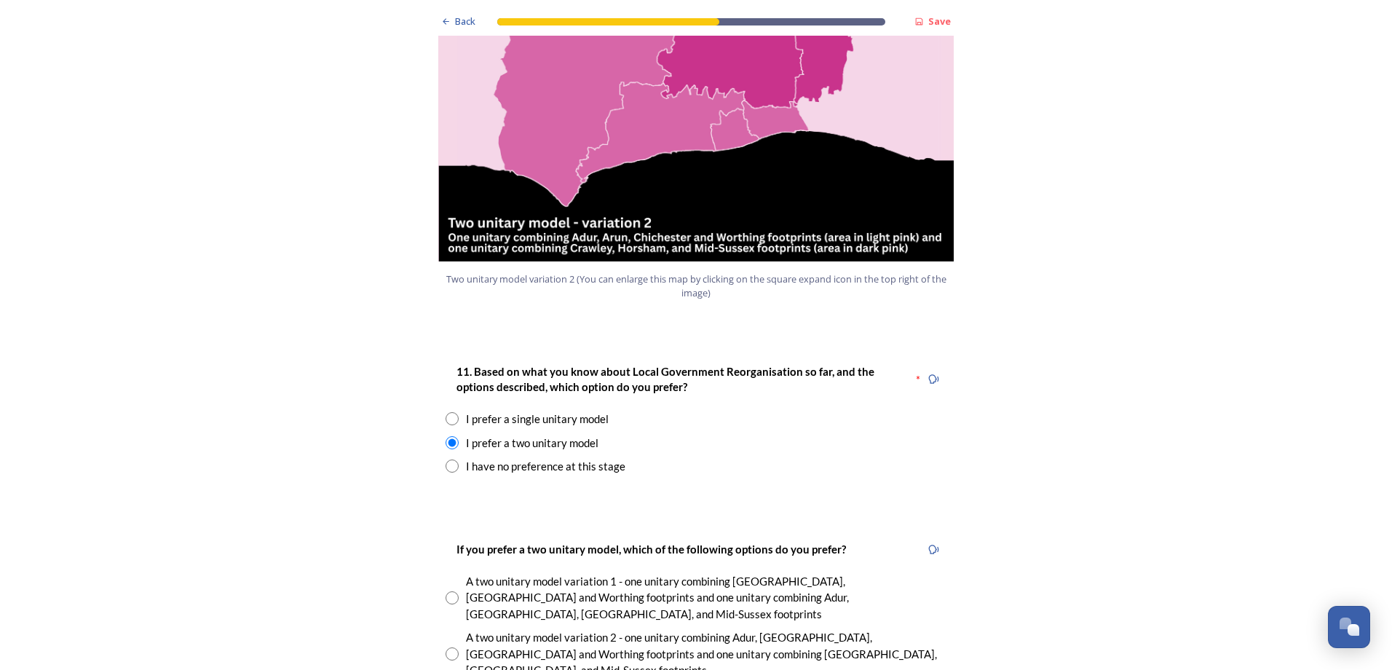
click at [586, 628] on div "If you prefer a two unitary model, which of the following options do you prefer…" at bounding box center [696, 621] width 524 height 191
radio input "true"
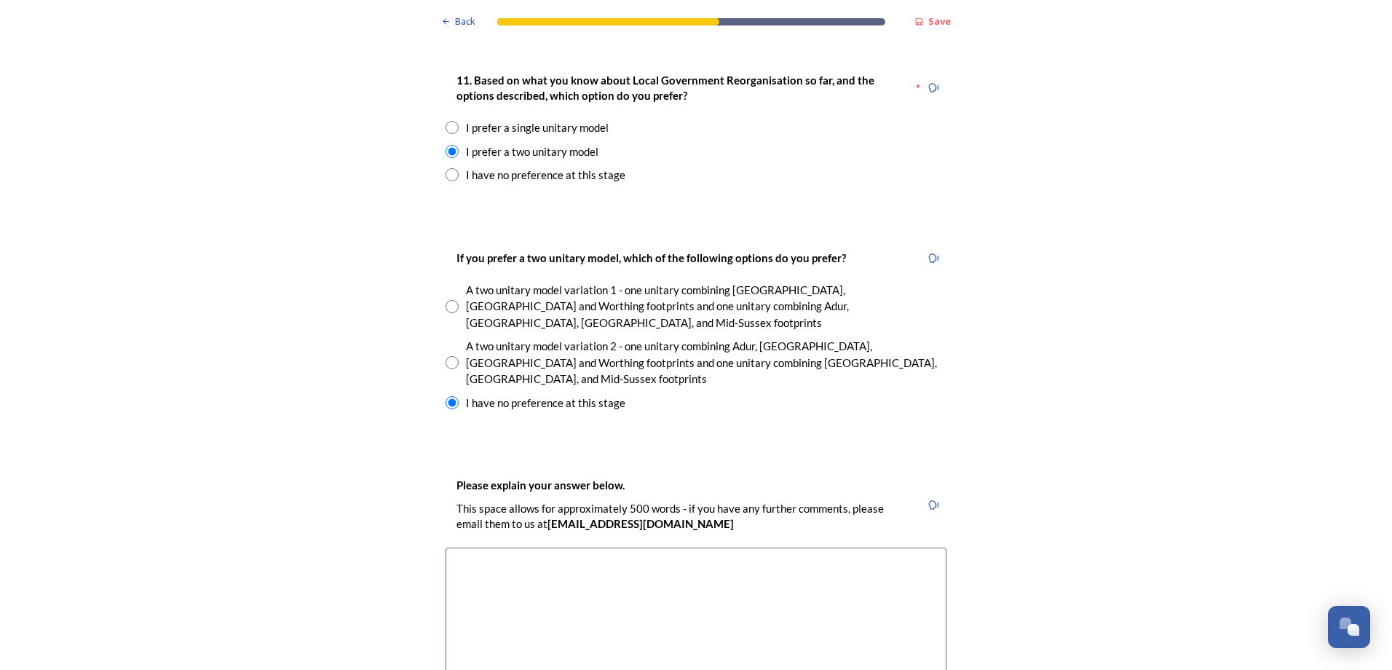
scroll to position [2330, 0]
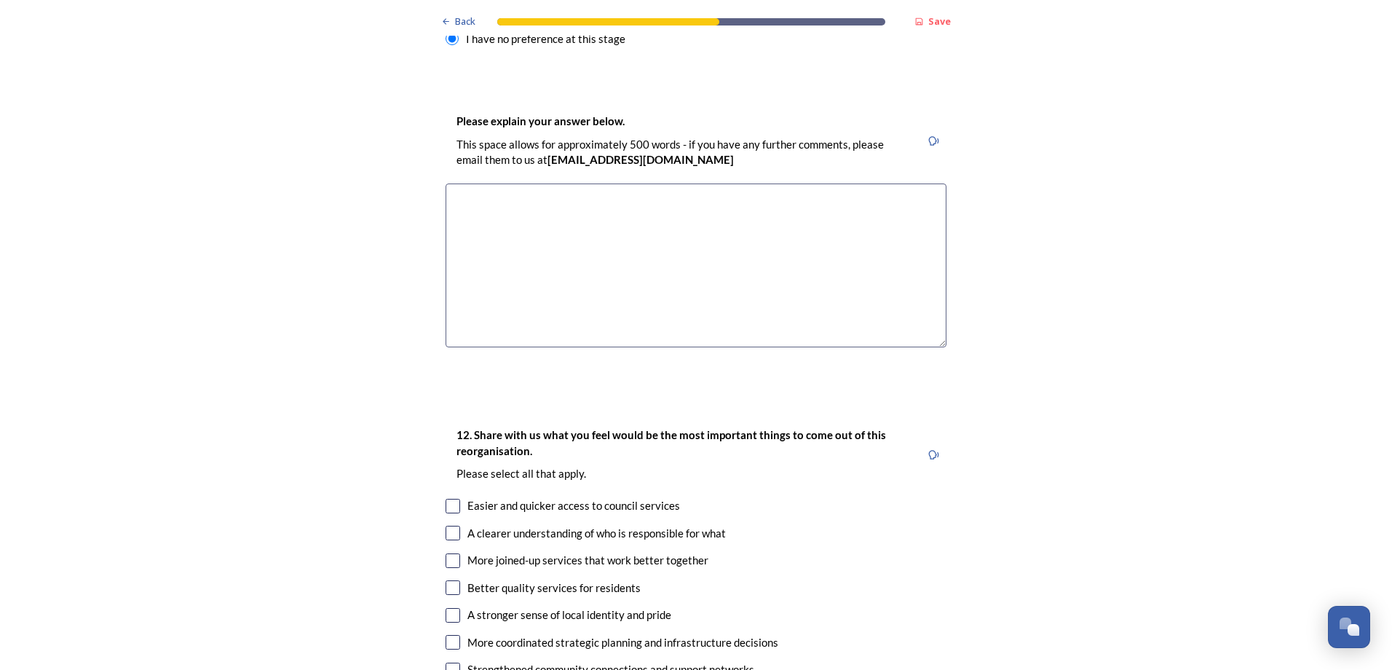
click at [691, 552] on div "More joined-up services that work better together" at bounding box center [587, 560] width 241 height 17
checkbox input "true"
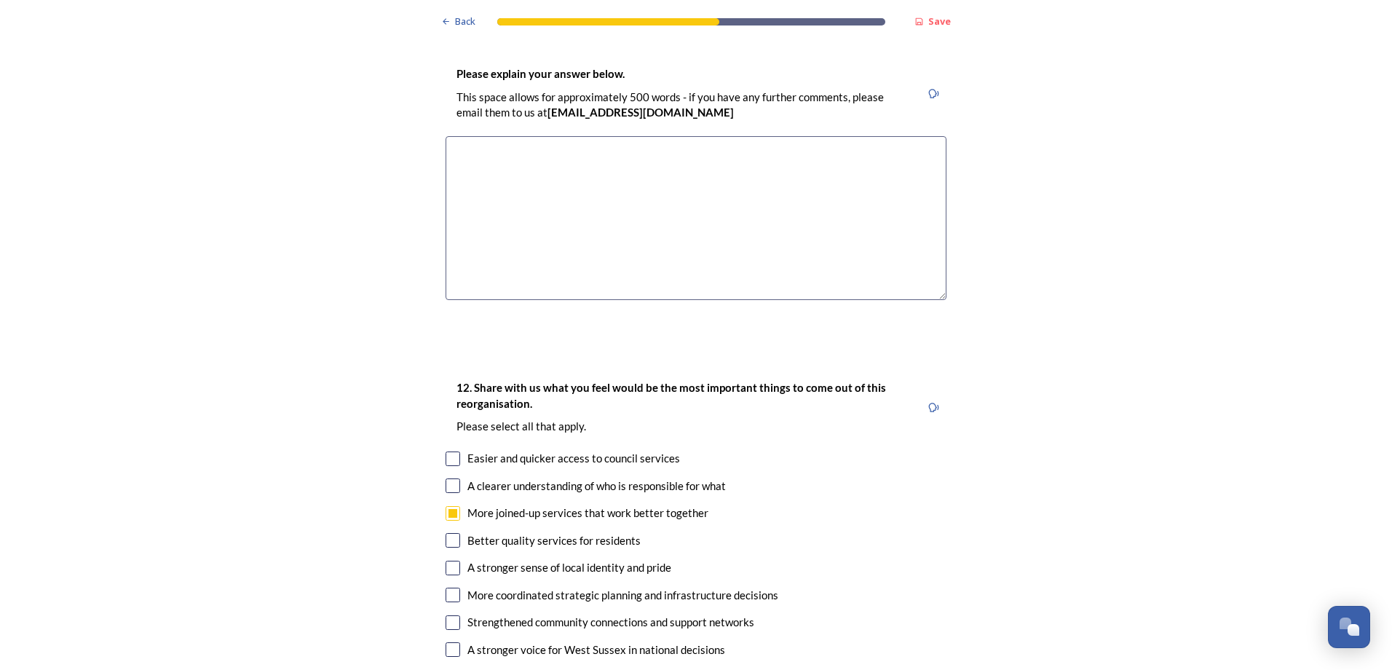
scroll to position [2402, 0]
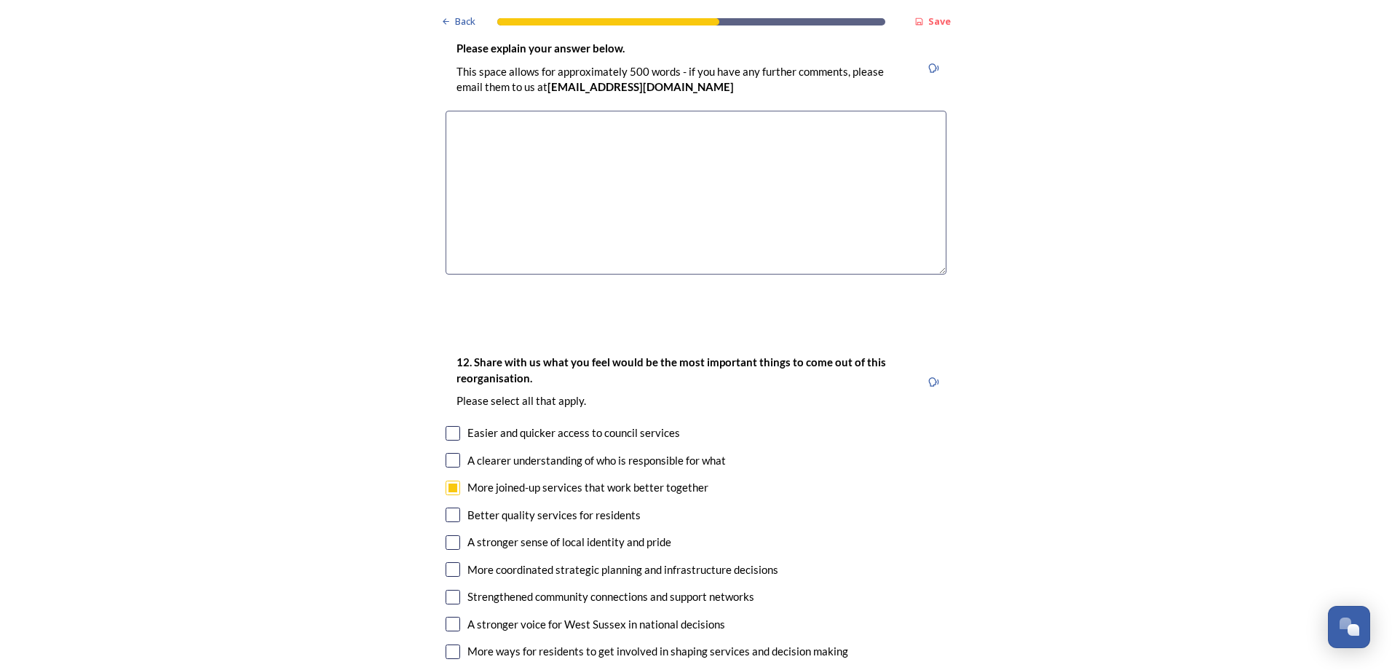
click at [603, 507] on div "Better quality services for residents" at bounding box center [553, 515] width 173 height 17
checkbox input "true"
click at [608, 534] on div "A stronger sense of local identity and pride" at bounding box center [569, 542] width 204 height 17
checkbox input "true"
click at [711, 588] on div "Strengthened community connections and support networks" at bounding box center [610, 596] width 287 height 17
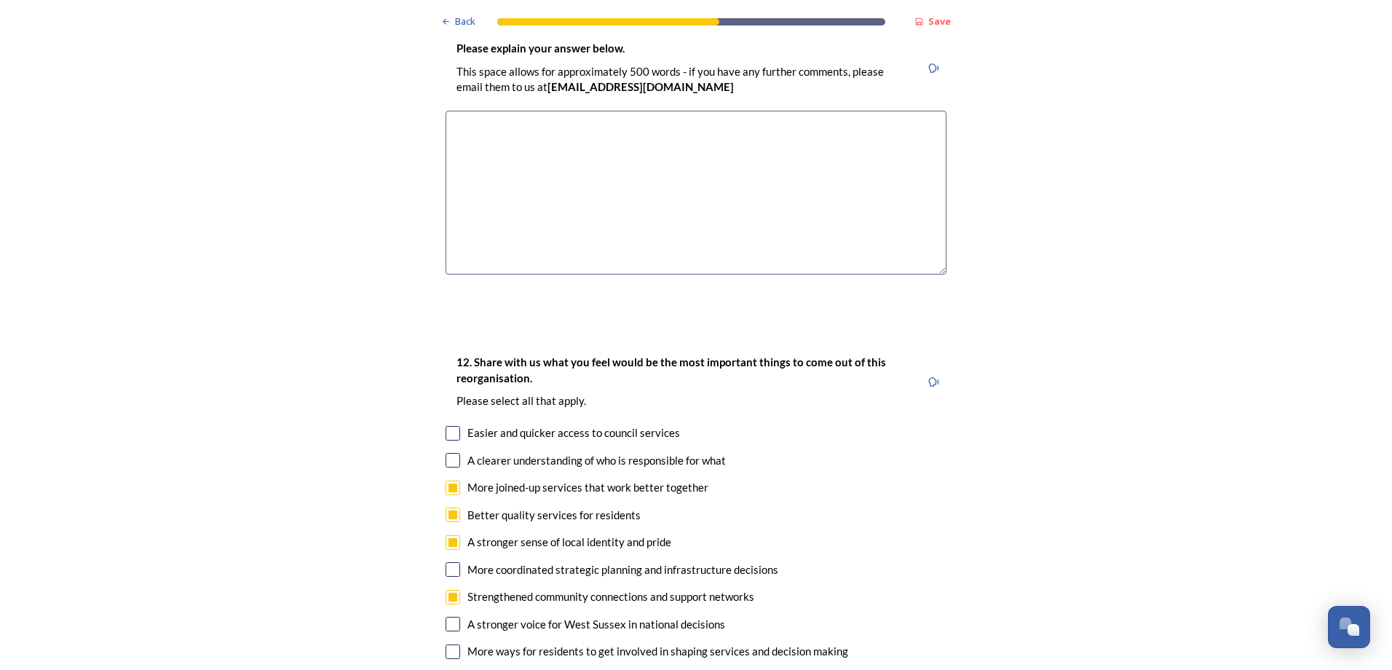
checkbox input "true"
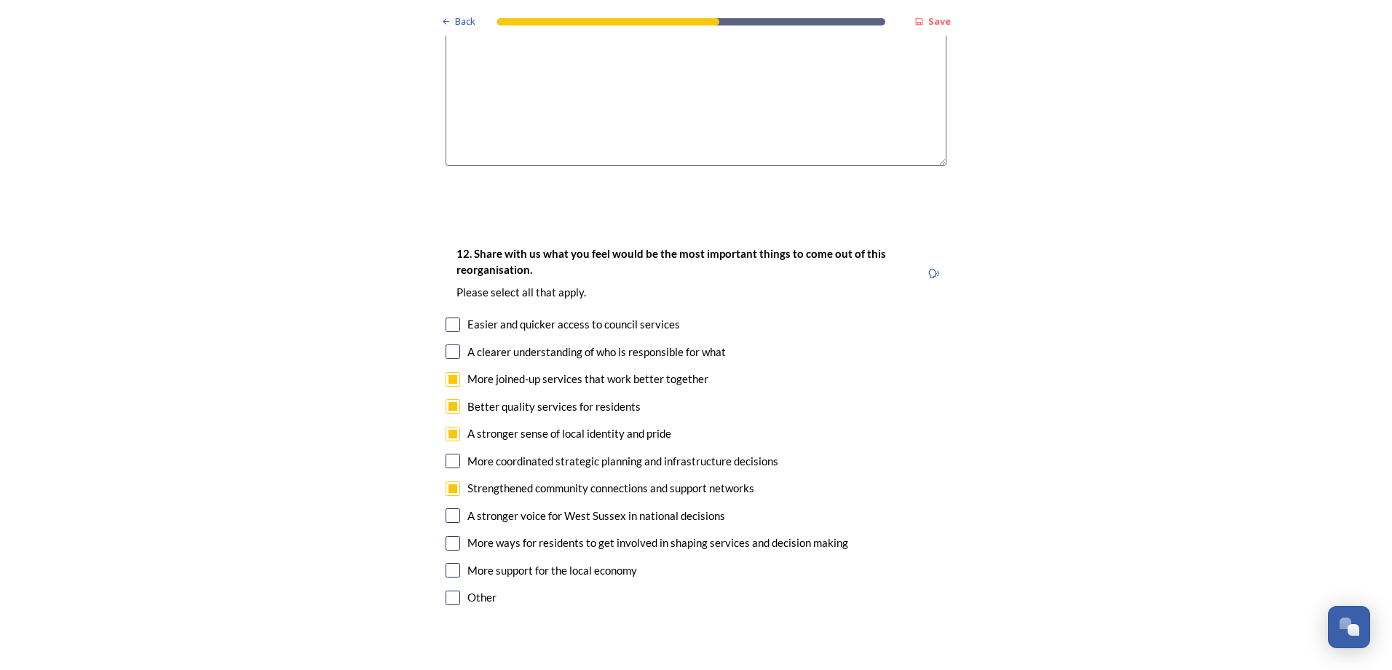
scroll to position [2694, 0]
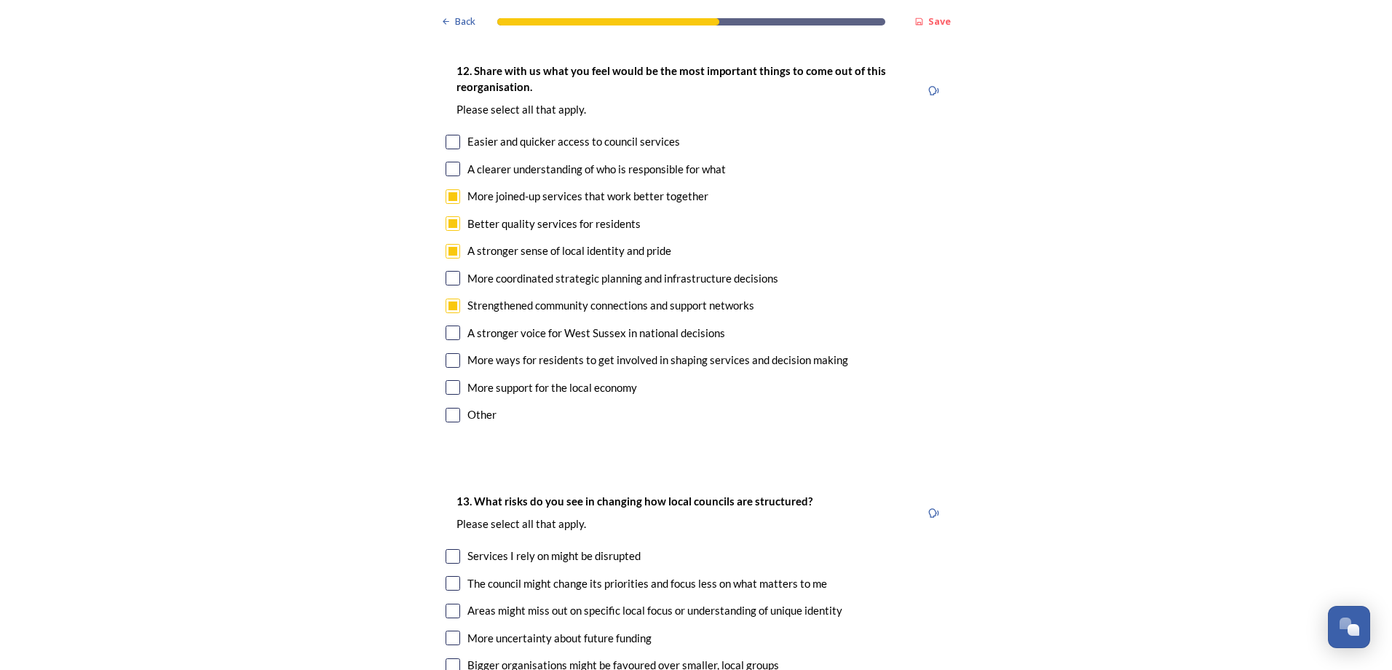
click at [654, 602] on div "Areas might miss out on specific local focus or understanding of unique identity" at bounding box center [654, 610] width 375 height 17
checkbox input "true"
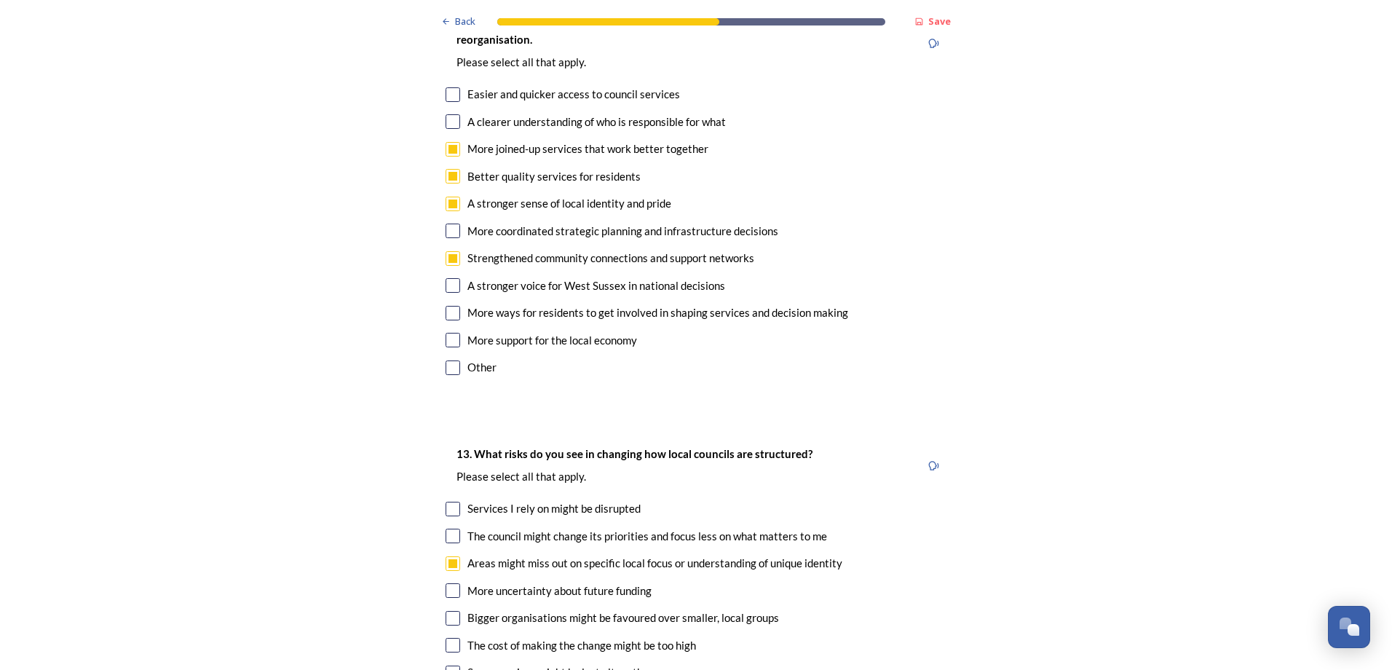
scroll to position [2766, 0]
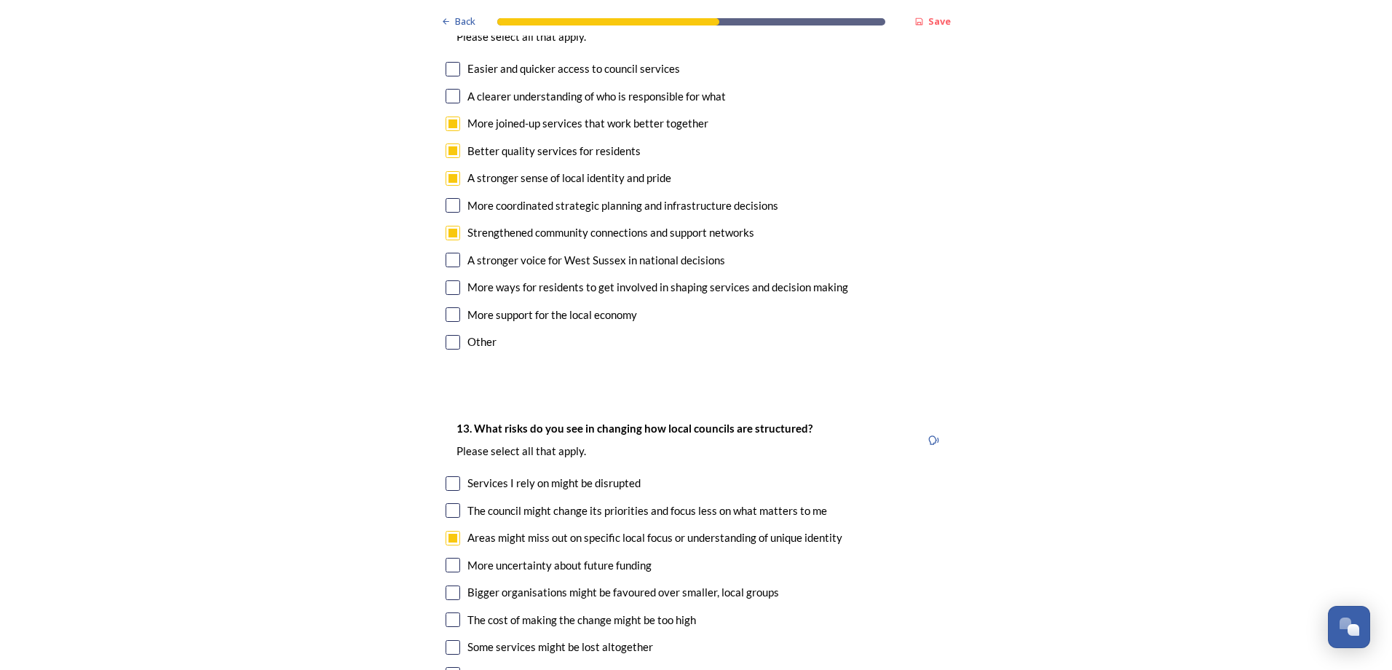
click at [614, 557] on div "More uncertainty about future funding" at bounding box center [559, 565] width 184 height 17
checkbox input "true"
click at [628, 584] on div "Bigger organisations might be favoured over smaller, local groups" at bounding box center [623, 592] width 312 height 17
checkbox input "true"
click at [638, 612] on div "The cost of making the change might be too high" at bounding box center [581, 620] width 229 height 17
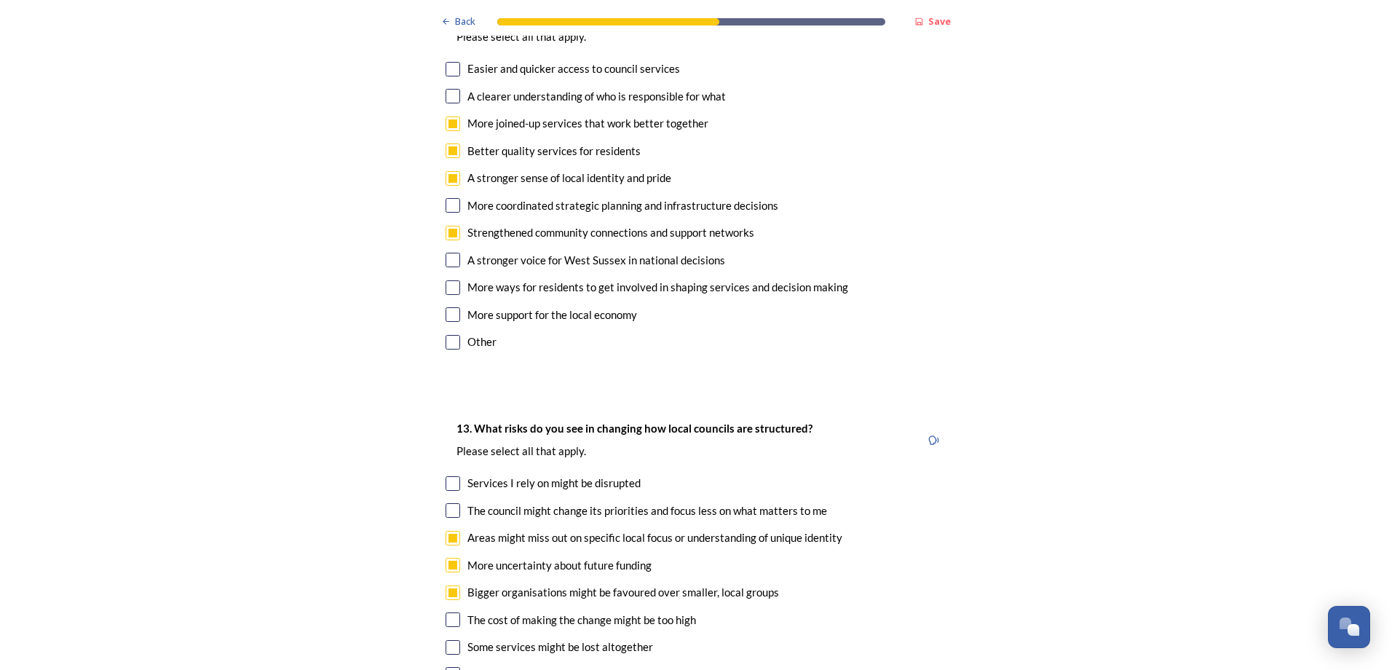
checkbox input "true"
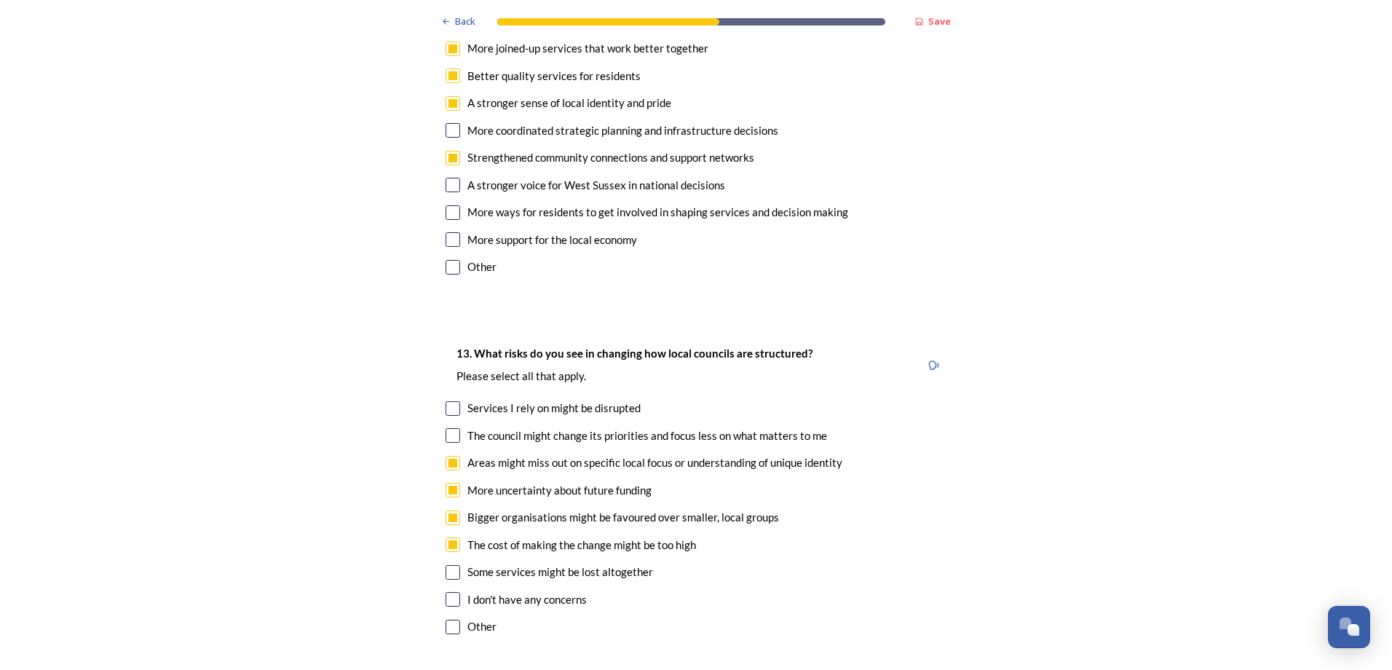
scroll to position [2985, 0]
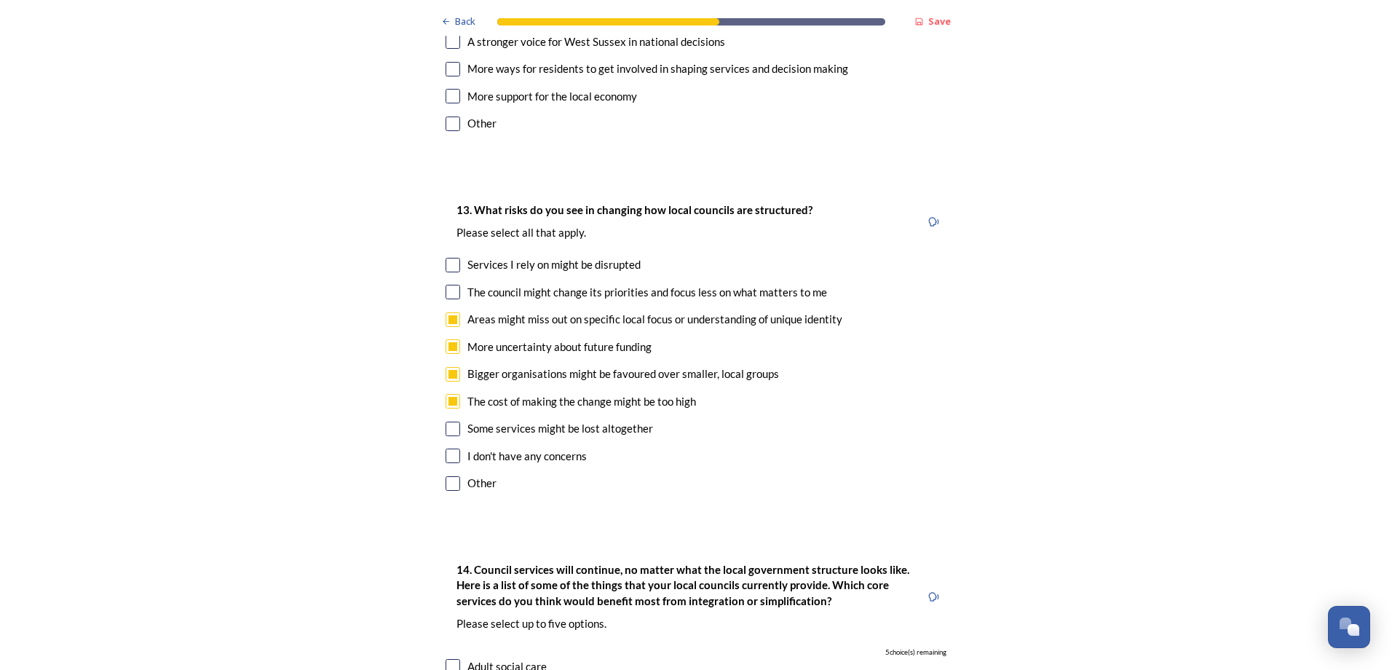
click at [577, 420] on div "Some services might be lost altogether" at bounding box center [560, 428] width 186 height 17
checkbox input "true"
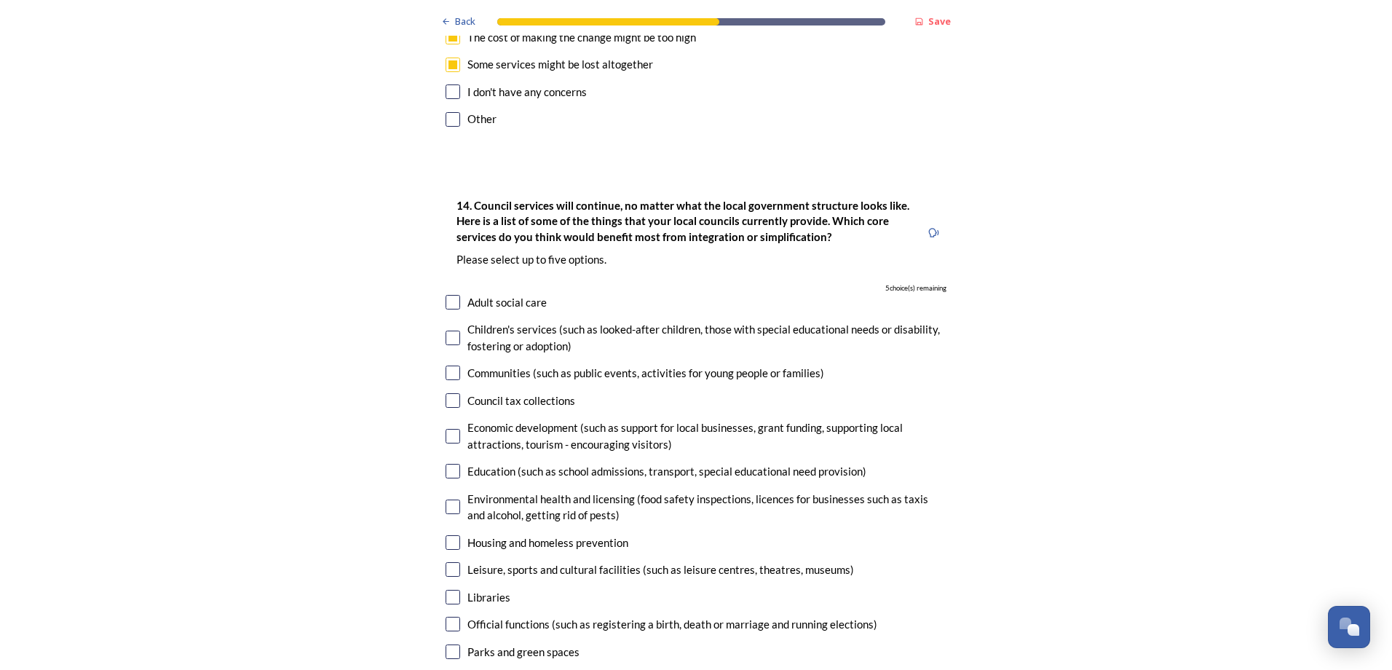
scroll to position [3276, 0]
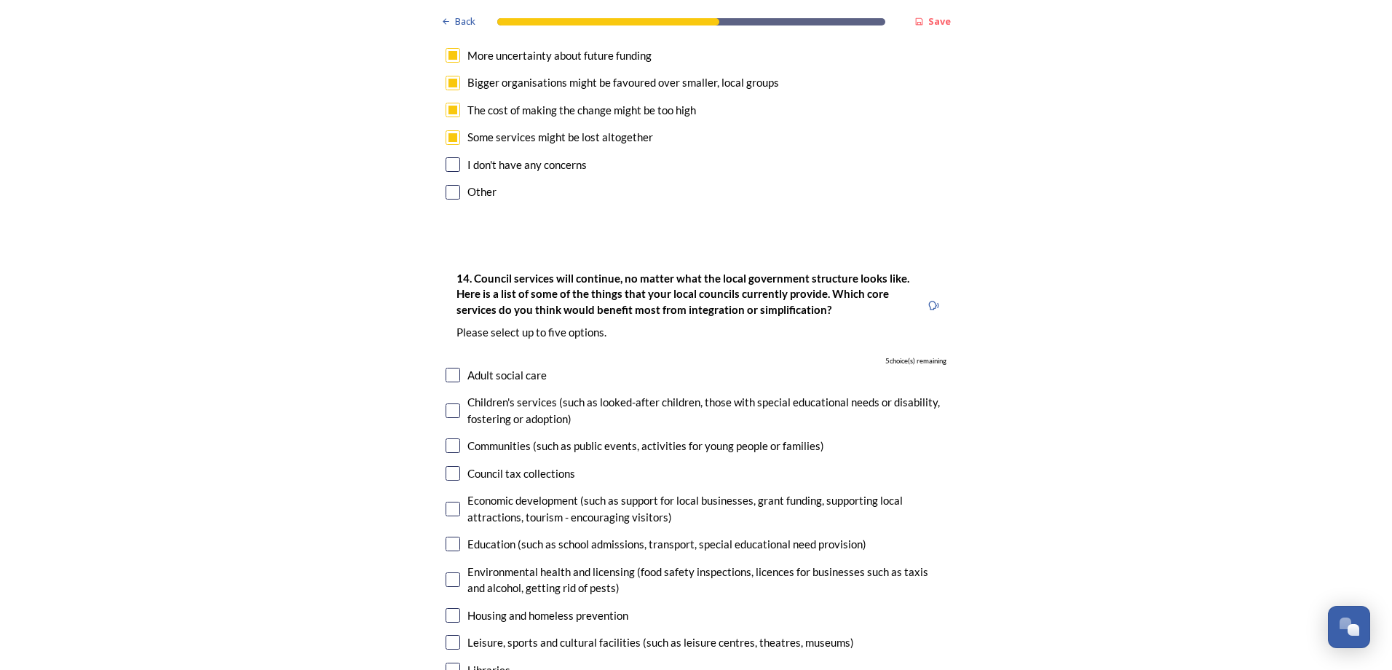
click at [525, 367] on div "Adult social care" at bounding box center [506, 375] width 79 height 17
checkbox input "true"
click at [513, 394] on div "Children's services (such as looked-after children, those with special educatio…" at bounding box center [706, 410] width 479 height 33
checkbox input "true"
click at [523, 492] on div "Economic development (such as support for local businesses, grant funding, supp…" at bounding box center [706, 508] width 479 height 33
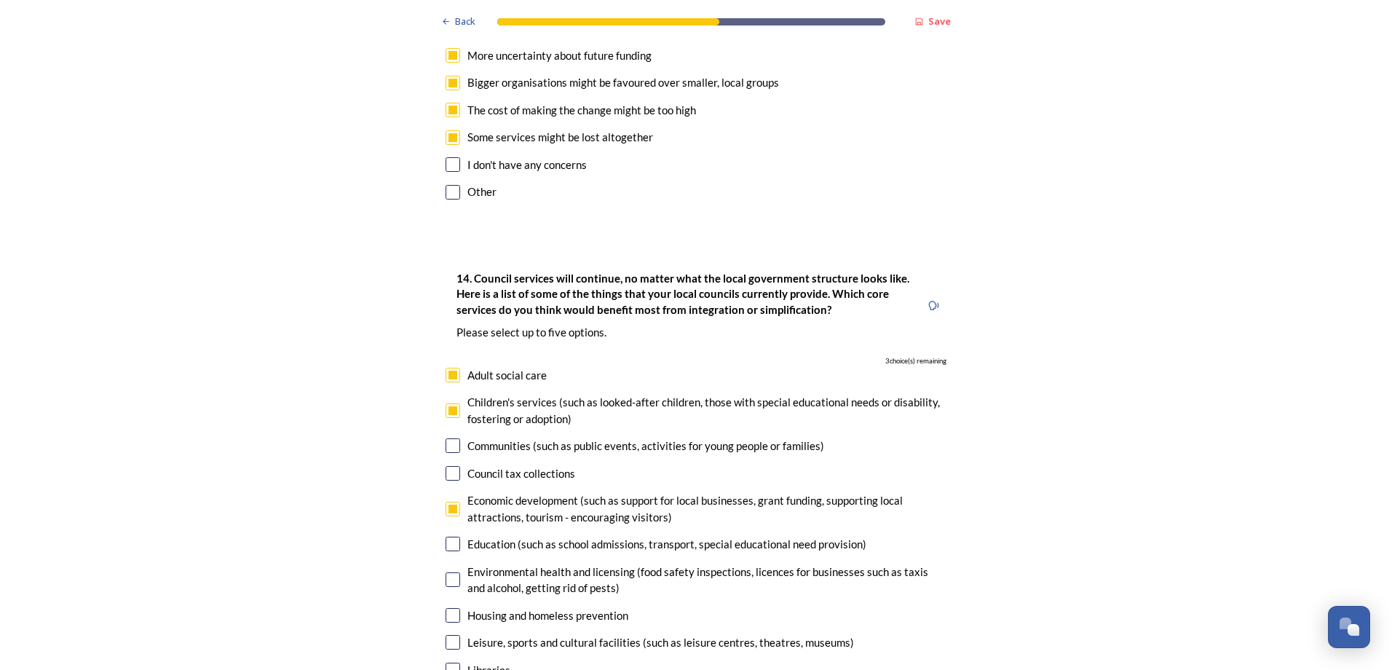
checkbox input "true"
click at [521, 536] on div "Education (such as school admissions, transport, special educational need provi…" at bounding box center [666, 544] width 399 height 17
checkbox input "true"
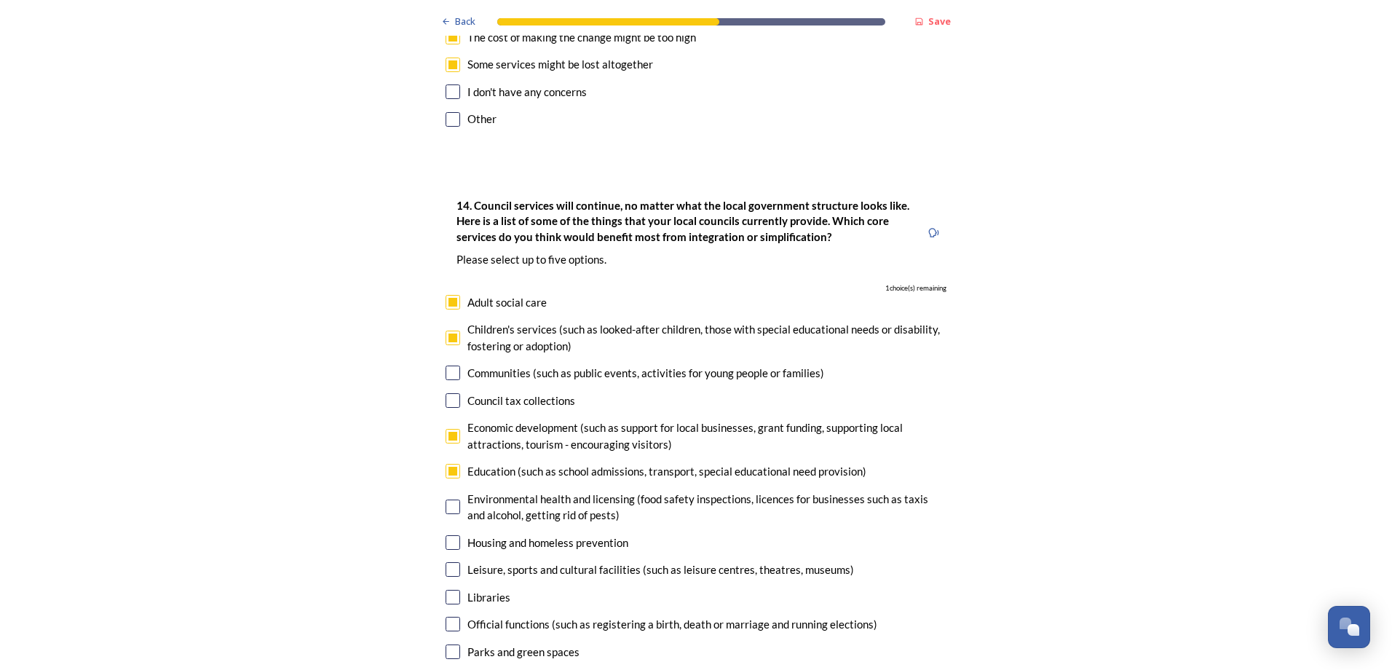
click at [534, 534] on div "Housing and homeless prevention" at bounding box center [547, 542] width 161 height 17
checkbox input "true"
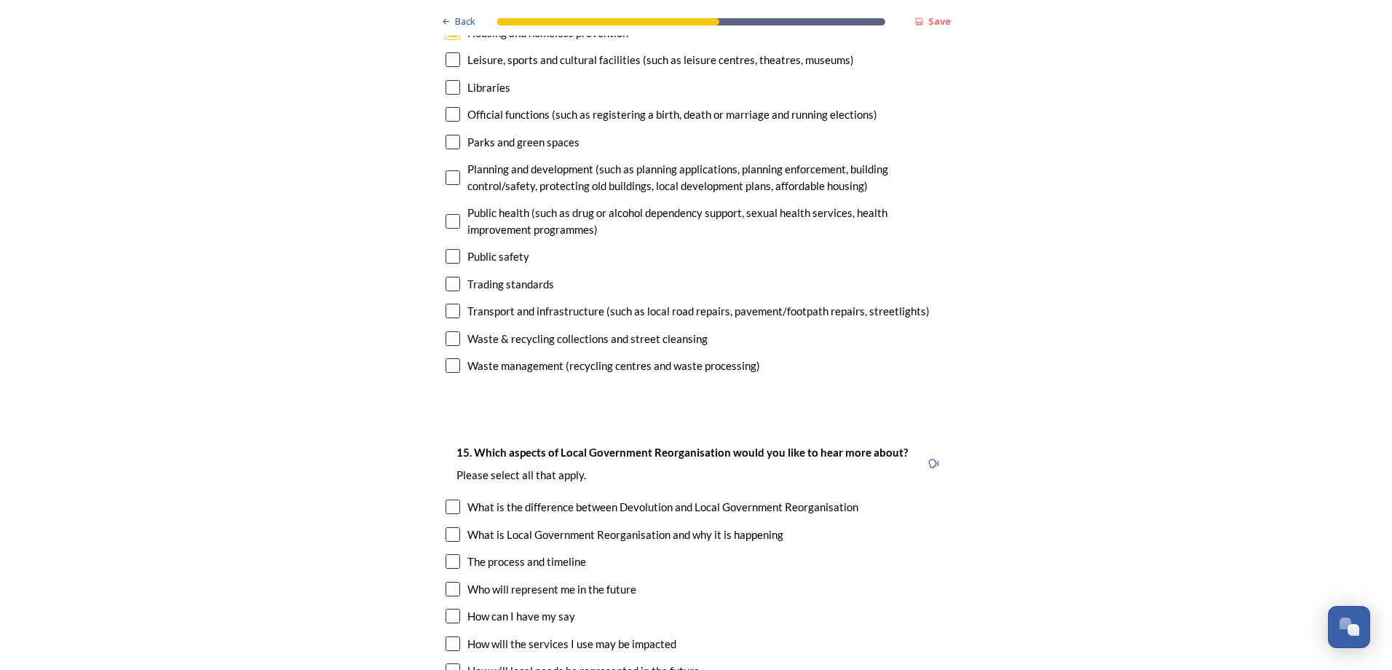
scroll to position [3931, 0]
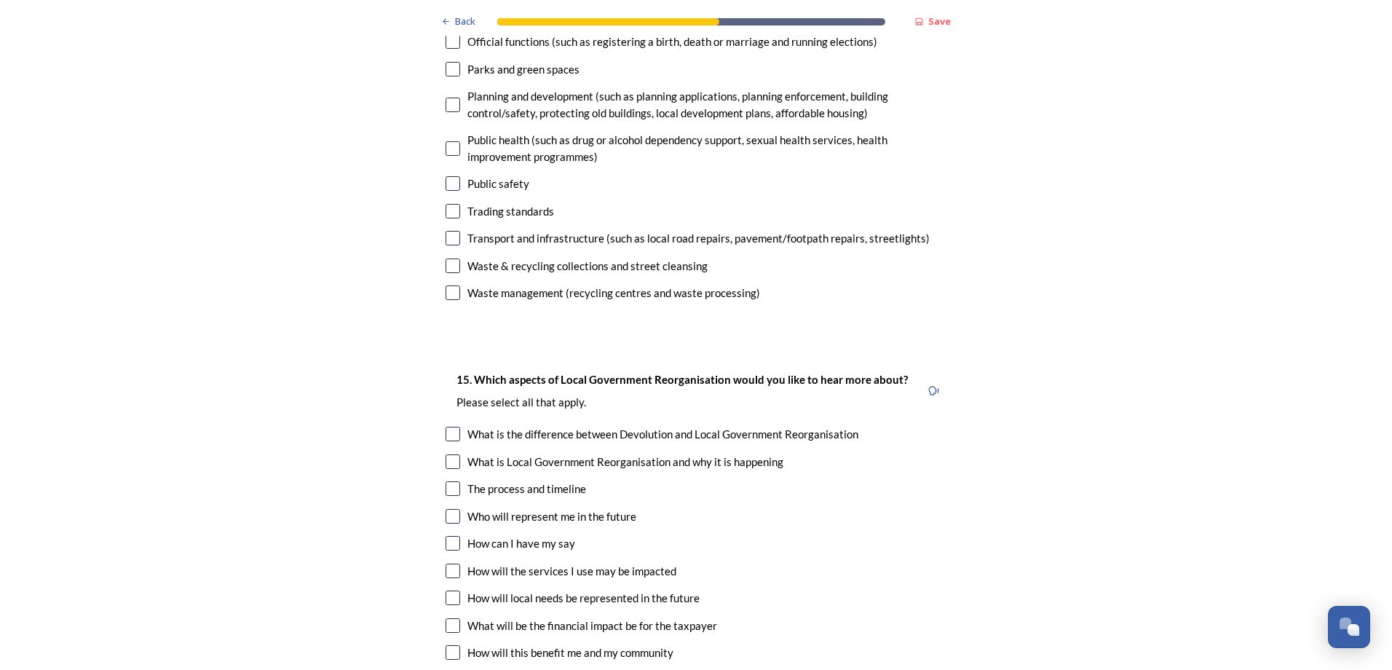
click at [547, 480] on div "The process and timeline" at bounding box center [526, 488] width 119 height 17
checkbox input "true"
click at [573, 508] on div "Who will represent me in the future" at bounding box center [551, 516] width 169 height 17
checkbox input "true"
click at [544, 535] on div "How can I have my say" at bounding box center [521, 543] width 108 height 17
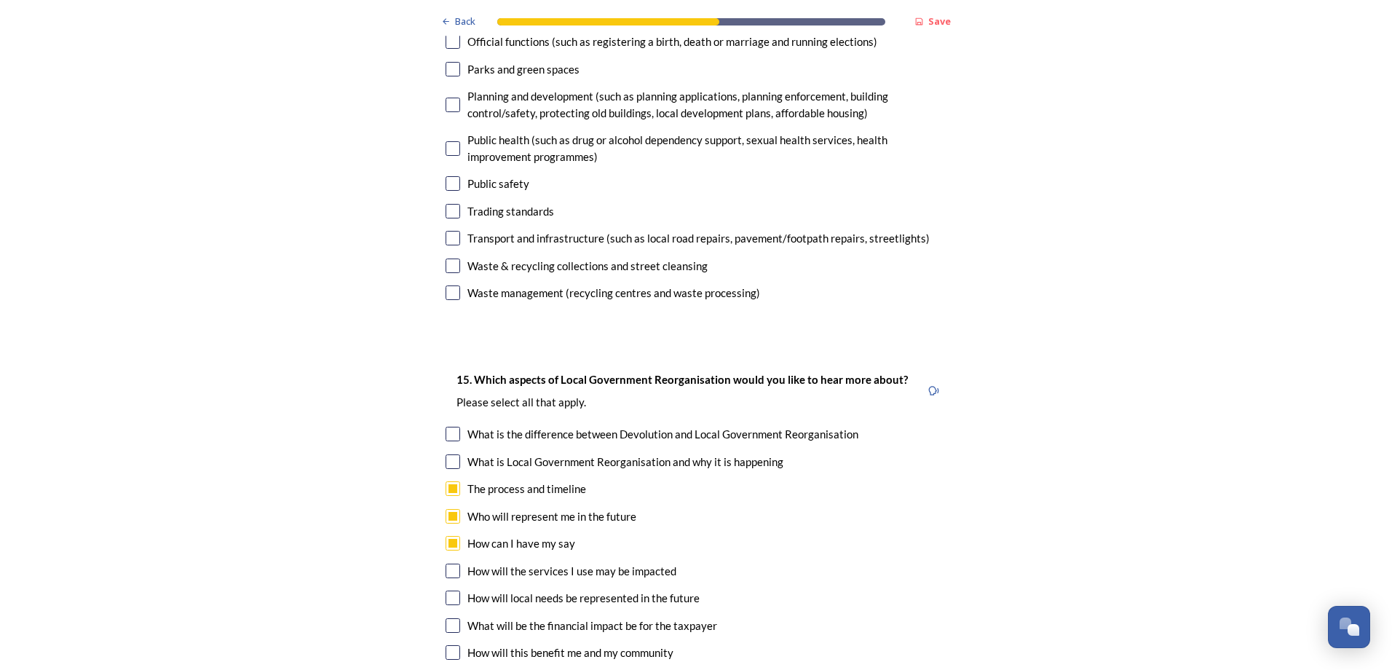
checkbox input "true"
click at [596, 563] on div "How will the services I use may be impacted" at bounding box center [571, 571] width 209 height 17
checkbox input "true"
click at [641, 617] on div "What will be the financial impact be for the taxpayer" at bounding box center [592, 625] width 250 height 17
checkbox input "true"
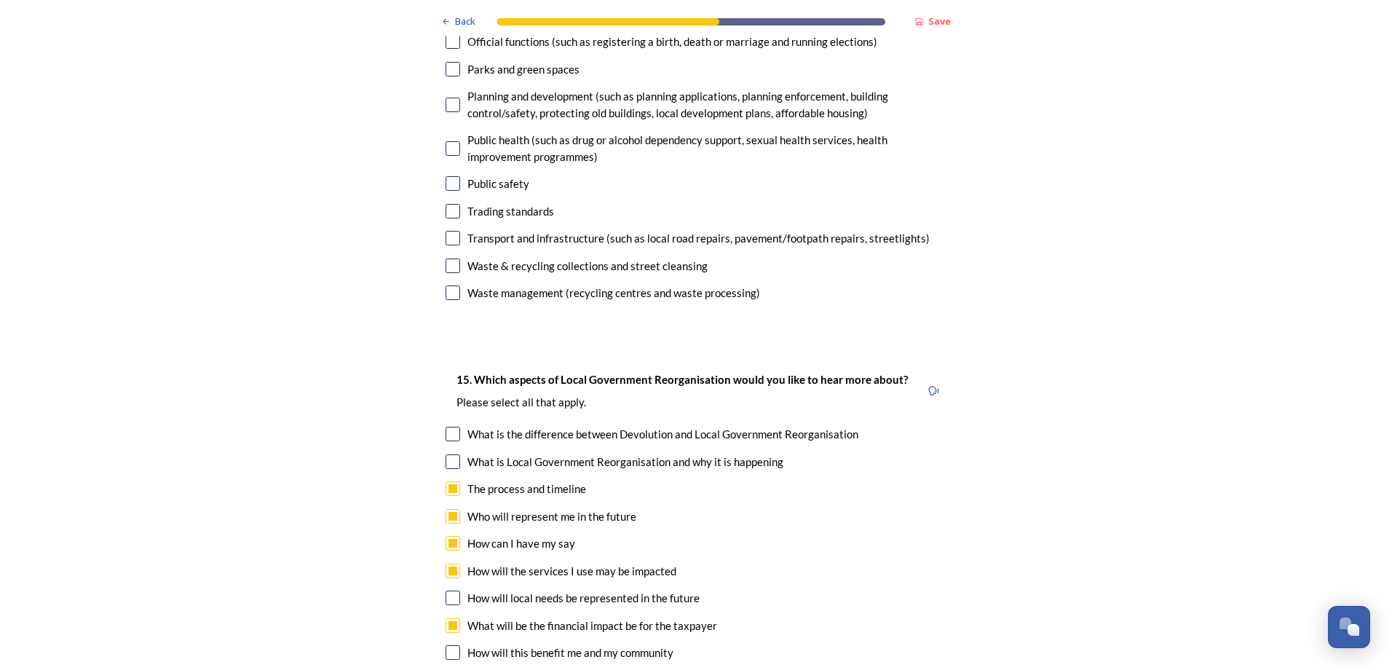
click at [687, 454] on div "What is Local Government Reorganisation and why it is happening" at bounding box center [625, 462] width 316 height 17
checkbox input "true"
click at [690, 426] on div "What is the difference between Devolution and Local Government Reorganisation" at bounding box center [662, 434] width 391 height 17
checkbox input "true"
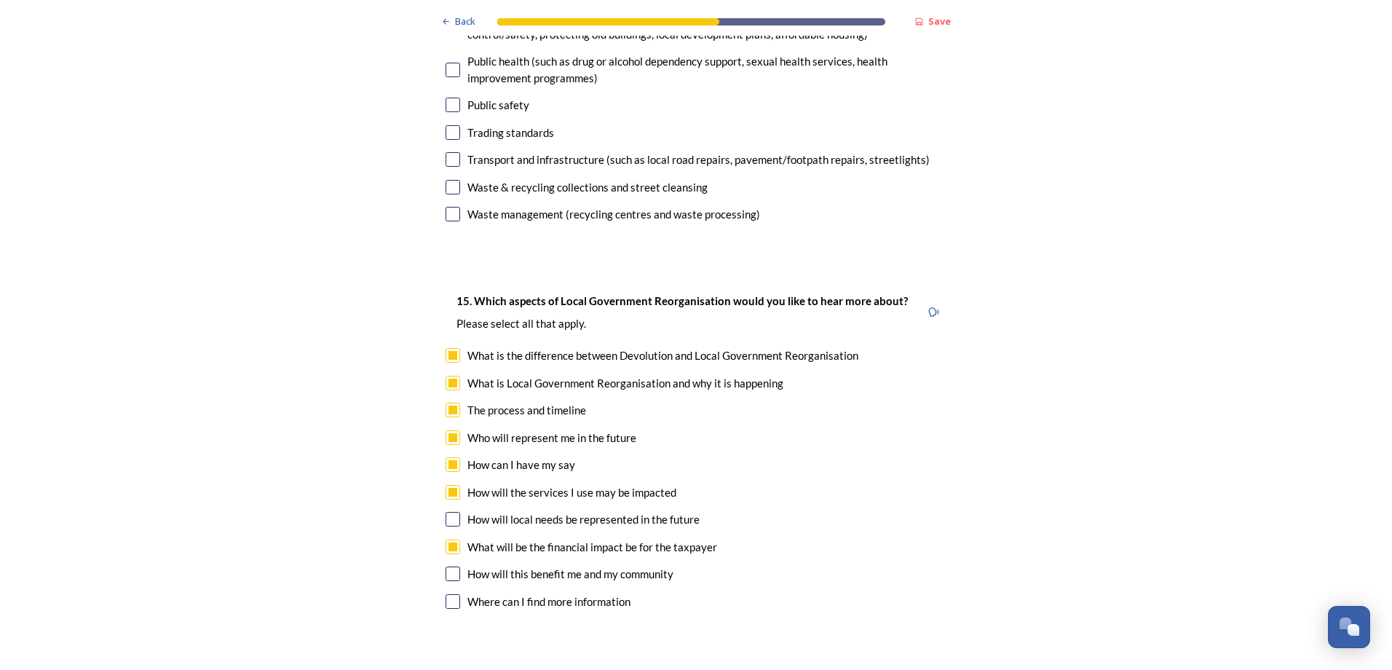
scroll to position [4222, 0]
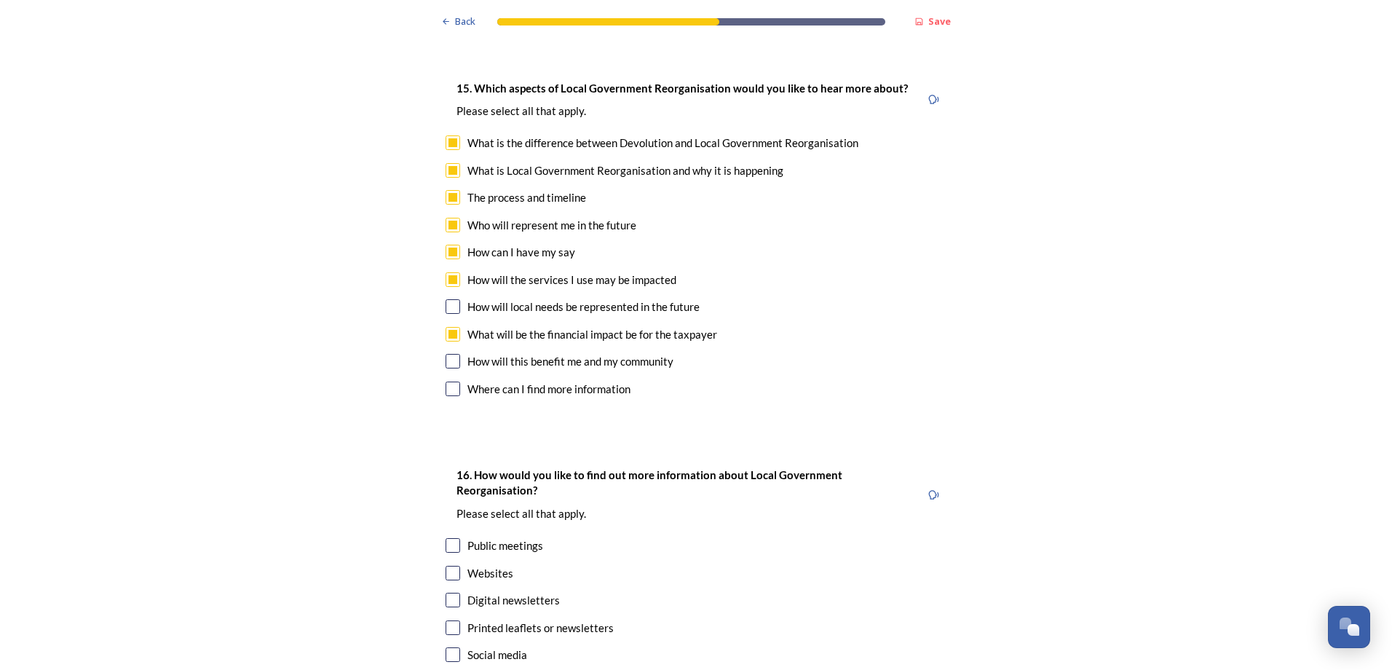
click at [492, 565] on div "Websites" at bounding box center [490, 573] width 46 height 17
checkbox input "true"
click at [522, 537] on div "Public meetings" at bounding box center [505, 545] width 76 height 17
click at [515, 537] on div "Public meetings" at bounding box center [505, 545] width 76 height 17
checkbox input "false"
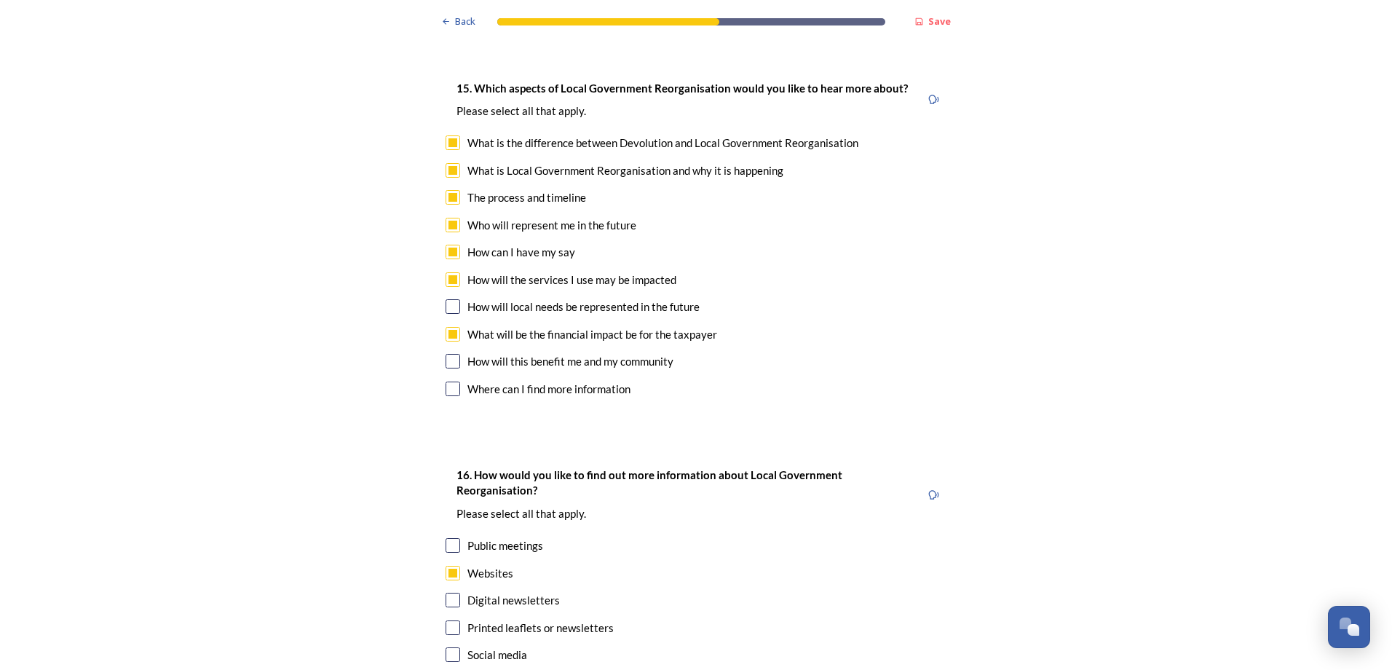
scroll to position [4342, 0]
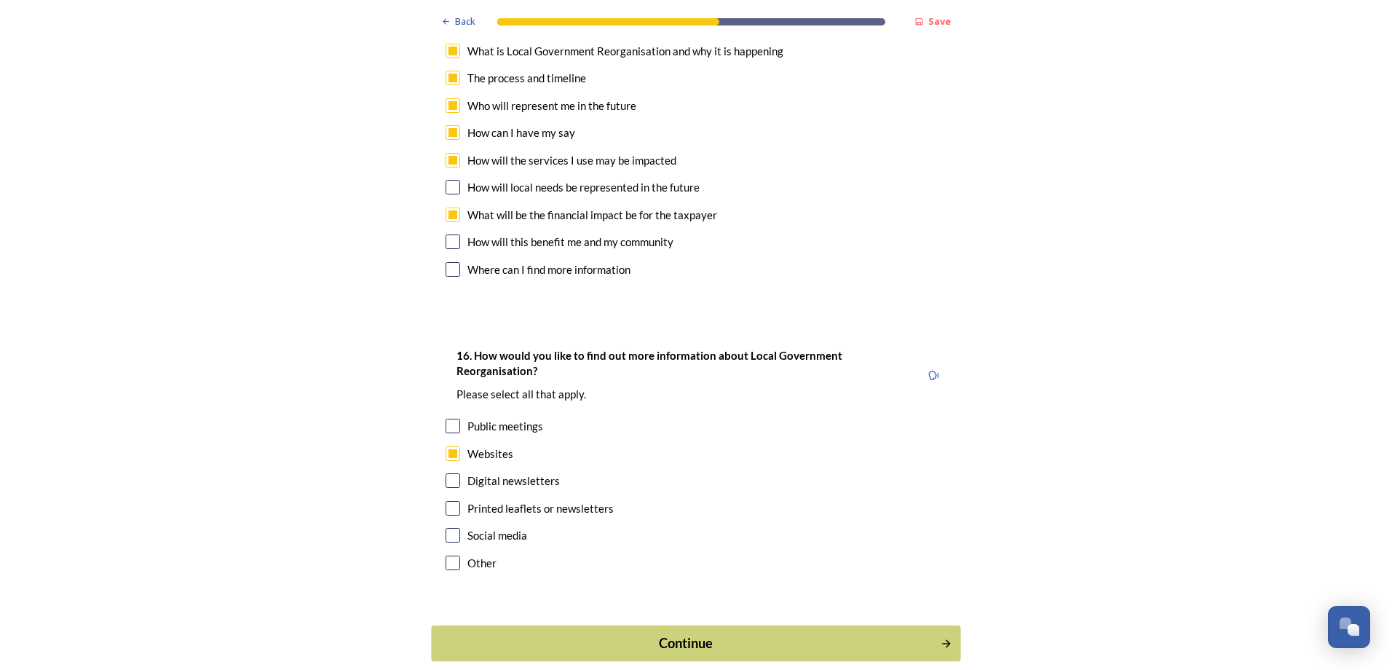
click at [621, 633] on div "Continue" at bounding box center [686, 643] width 493 height 20
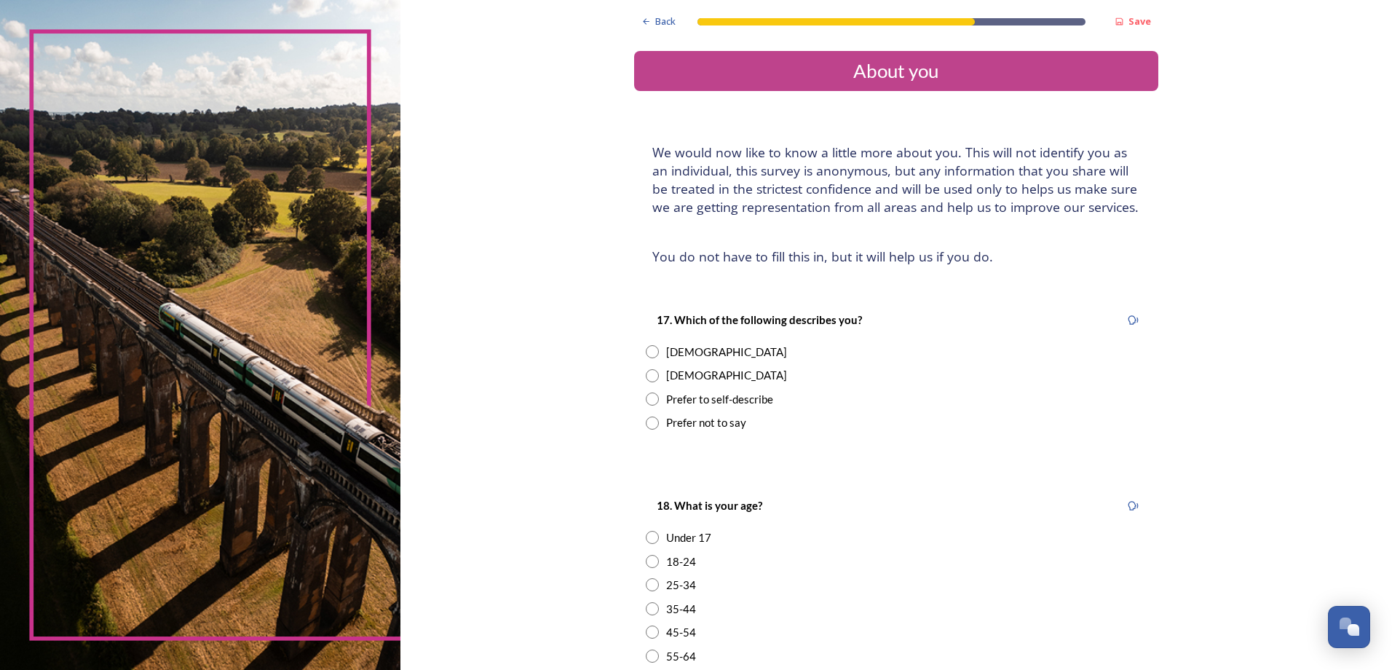
click at [676, 349] on div "Female" at bounding box center [726, 352] width 121 height 17
radio input "true"
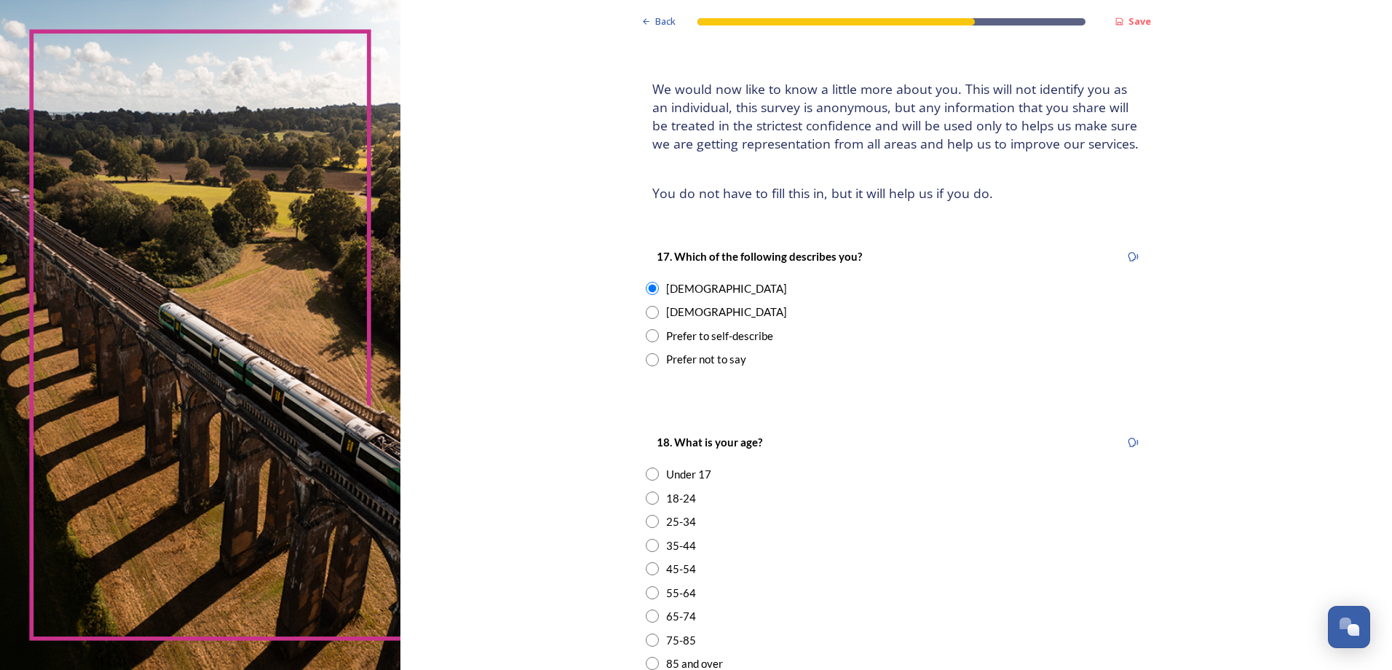
scroll to position [146, 0]
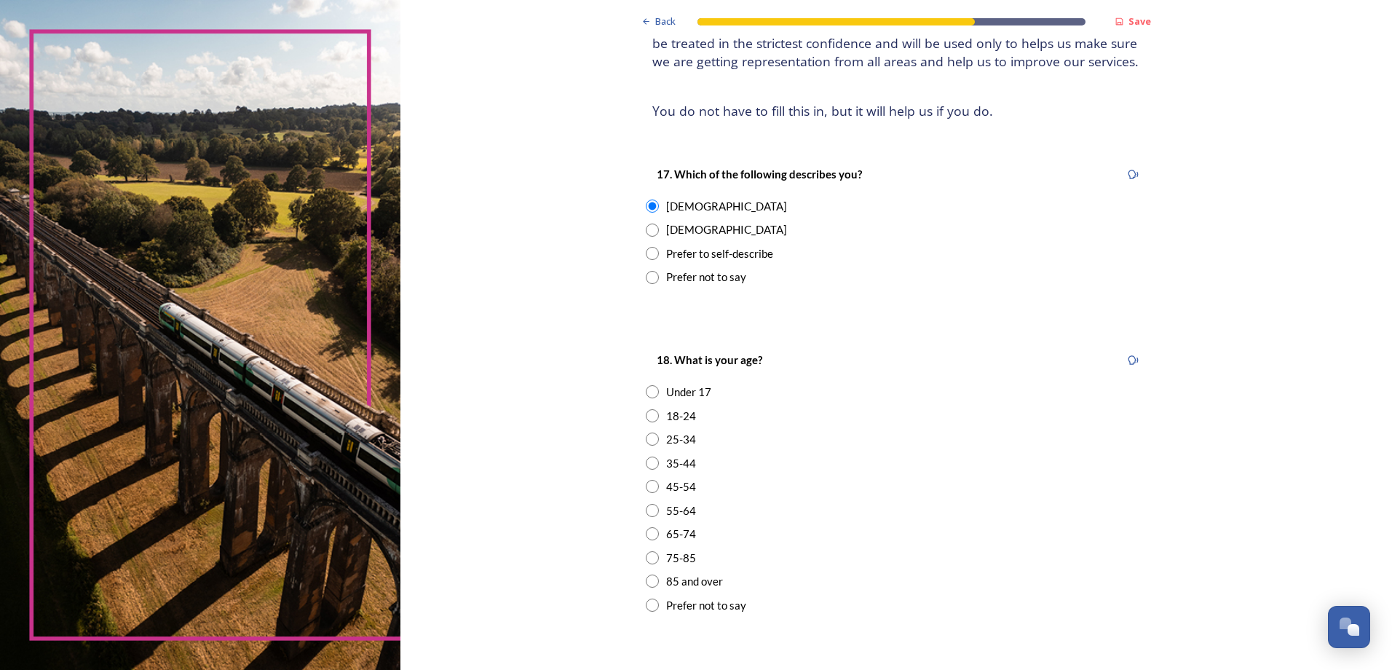
click at [683, 438] on div "25-34" at bounding box center [681, 439] width 30 height 17
radio input "true"
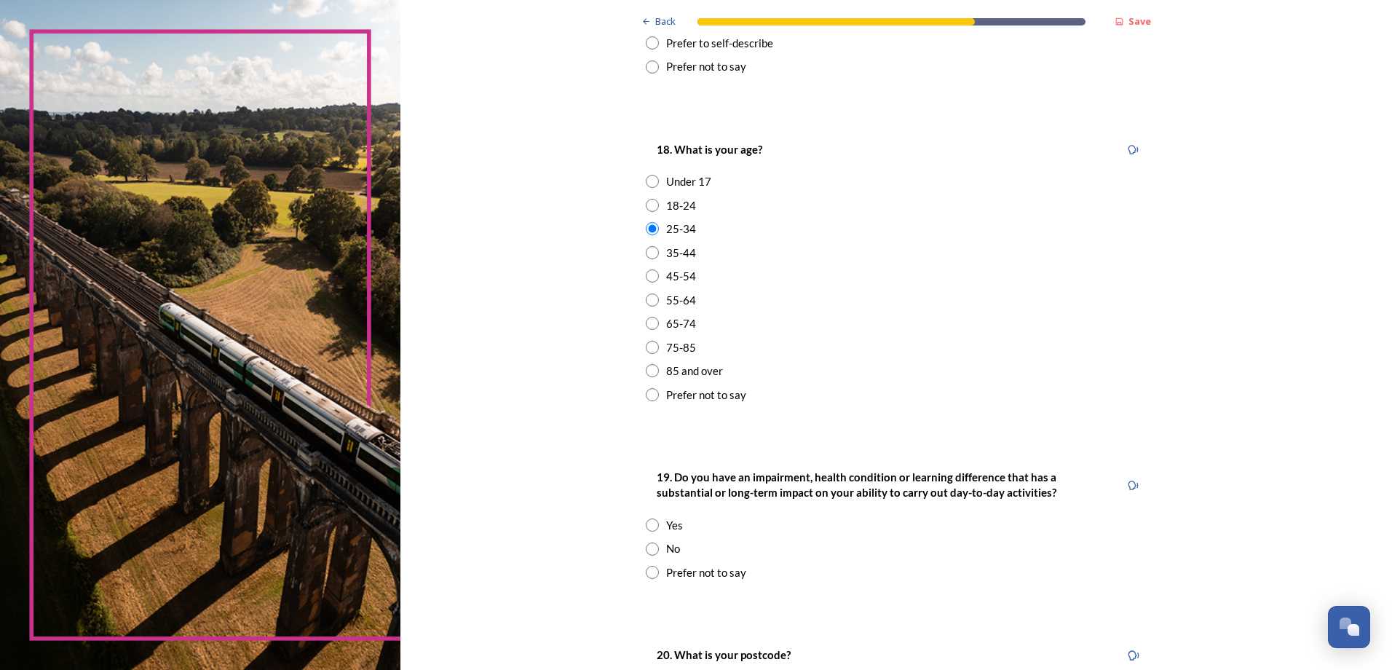
scroll to position [364, 0]
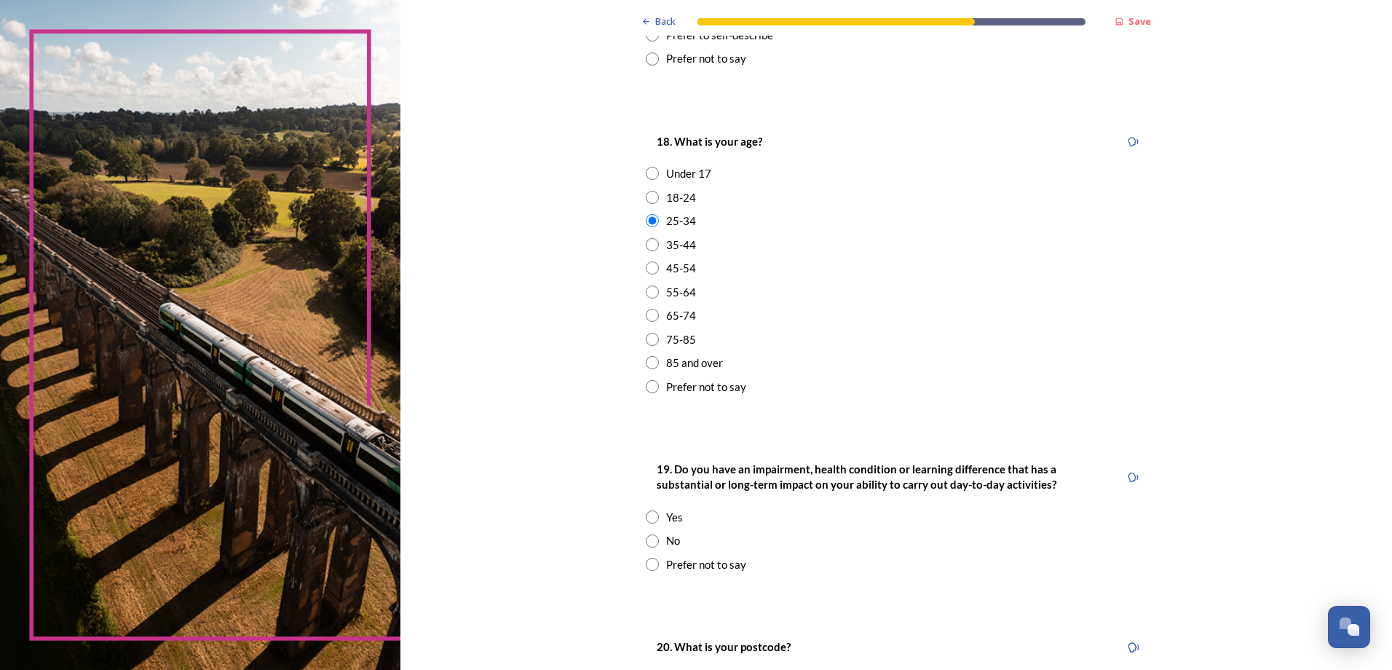
click at [654, 542] on div "No" at bounding box center [896, 540] width 501 height 17
radio input "true"
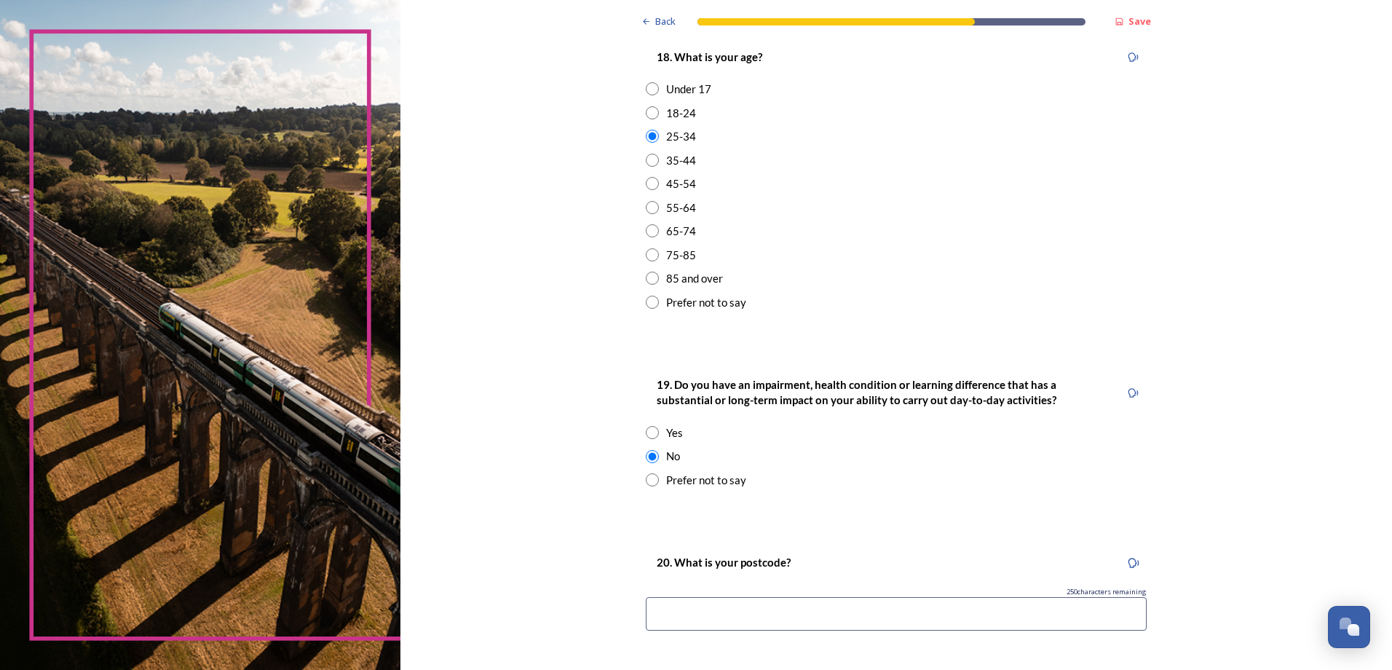
scroll to position [582, 0]
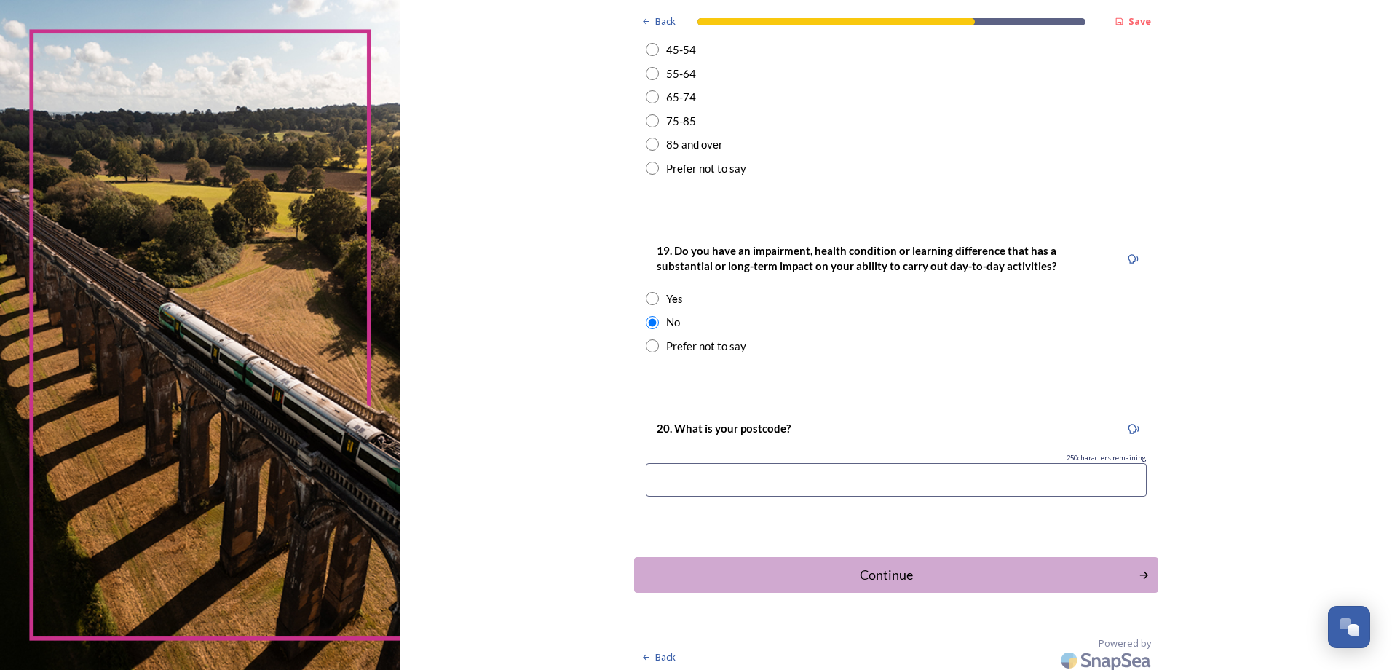
click at [756, 475] on input at bounding box center [896, 479] width 501 height 33
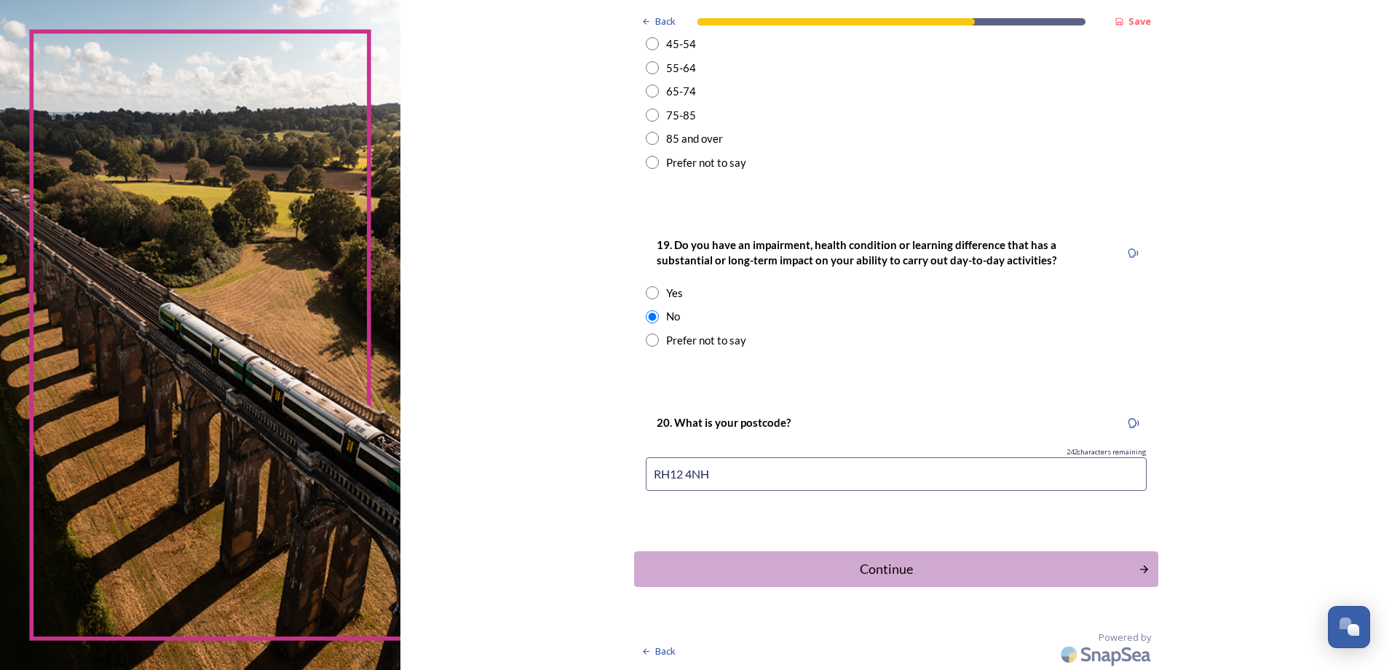
scroll to position [590, 0]
type input "RH12 4NH"
click at [1109, 397] on div "20. What is your postcode? 242 characters remaining RH12 4NH" at bounding box center [896, 455] width 524 height 116
click at [1010, 561] on div "Continue" at bounding box center [885, 568] width 493 height 20
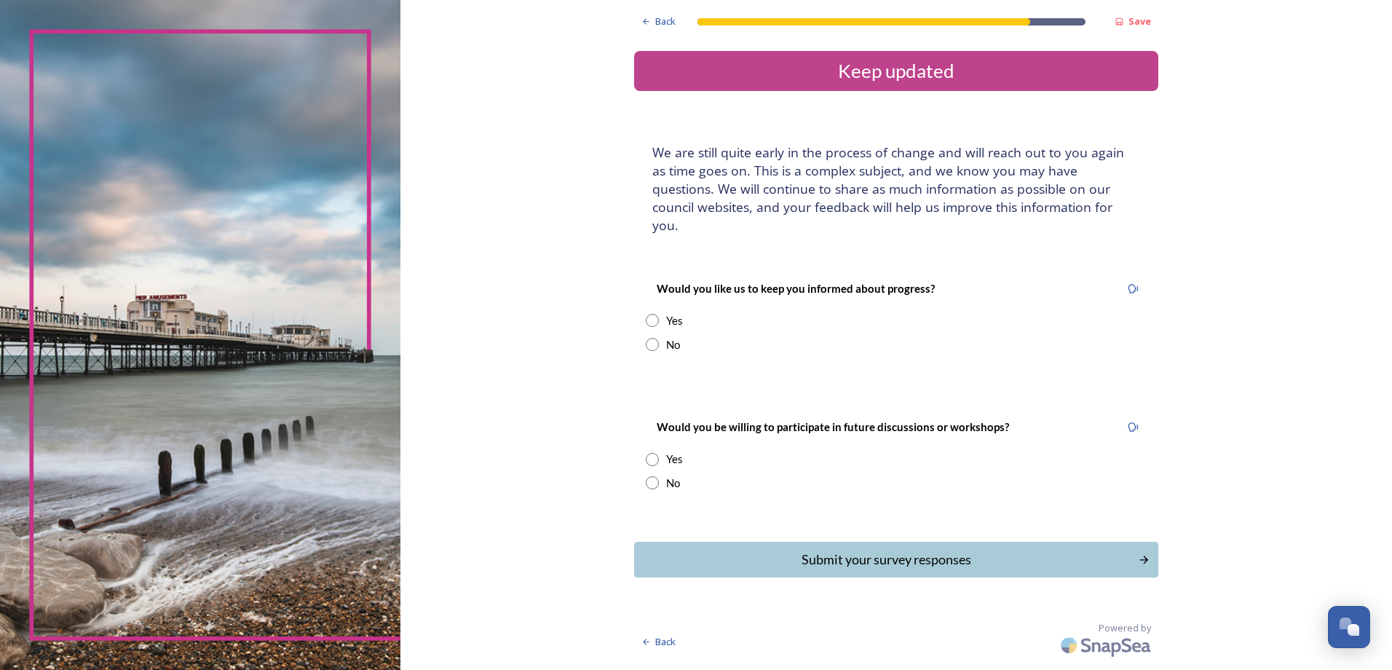
click at [646, 338] on input "radio" at bounding box center [652, 344] width 13 height 13
radio input "true"
click at [657, 476] on input "radio" at bounding box center [652, 482] width 13 height 13
radio input "true"
click at [827, 550] on div "Submit your survey responses" at bounding box center [885, 560] width 493 height 20
